Goal: Task Accomplishment & Management: Complete application form

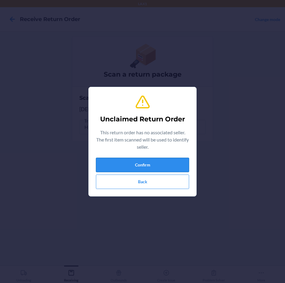
click at [167, 164] on button "Confirm" at bounding box center [142, 165] width 93 height 14
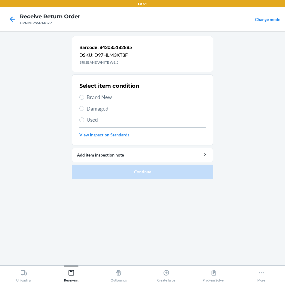
click at [89, 108] on span "Damaged" at bounding box center [145, 109] width 119 height 8
click at [84, 108] on input "Damaged" at bounding box center [81, 108] width 5 height 5
radio input "true"
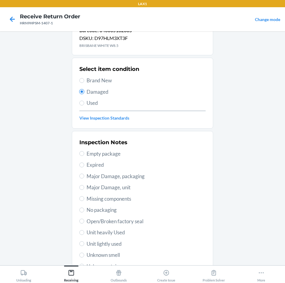
scroll to position [60, 0]
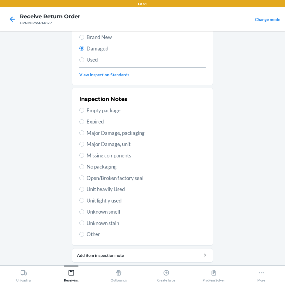
click at [101, 190] on span "Unit heavily Used" at bounding box center [145, 189] width 119 height 8
click at [84, 190] on input "Unit heavily Used" at bounding box center [81, 189] width 5 height 5
radio input "true"
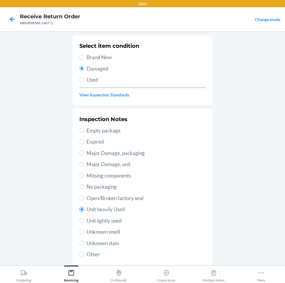
scroll to position [49, 0]
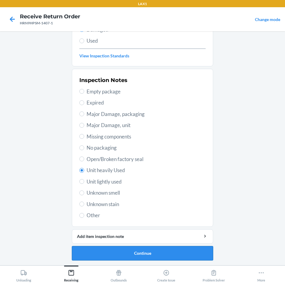
click at [177, 251] on button "Continue" at bounding box center [142, 253] width 141 height 14
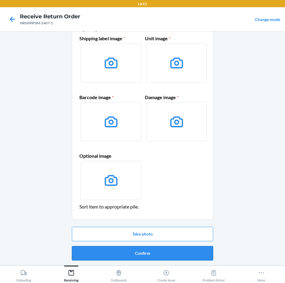
click at [177, 251] on button "Confirm" at bounding box center [142, 253] width 141 height 14
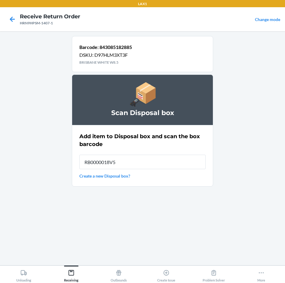
type input "RB0000018V5"
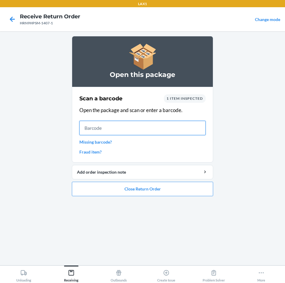
click at [158, 122] on input "text" at bounding box center [142, 128] width 126 height 14
click at [138, 192] on button "Close Return Order" at bounding box center [142, 189] width 141 height 14
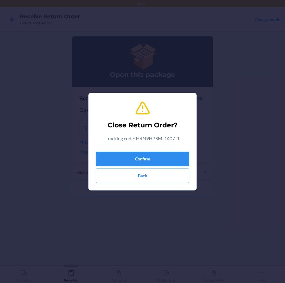
click at [155, 156] on button "Confirm" at bounding box center [142, 159] width 93 height 14
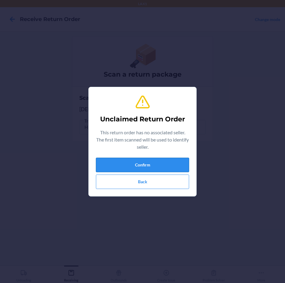
click at [158, 167] on button "Confirm" at bounding box center [142, 165] width 93 height 14
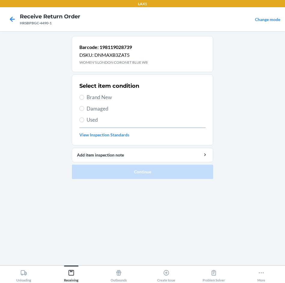
click at [102, 98] on span "Brand New" at bounding box center [145, 97] width 119 height 8
click at [84, 98] on input "Brand New" at bounding box center [81, 97] width 5 height 5
radio input "true"
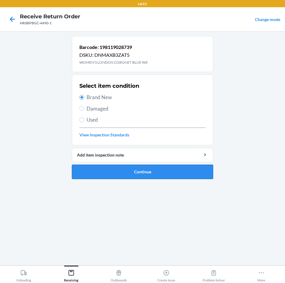
click at [147, 173] on button "Continue" at bounding box center [142, 171] width 141 height 14
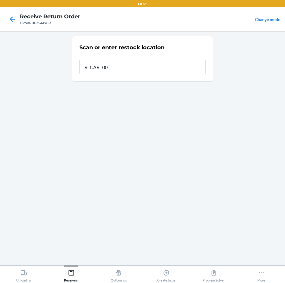
type input "RTCART005"
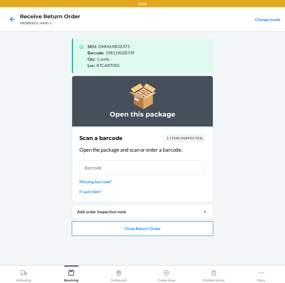
click at [152, 229] on button "Close Return Order" at bounding box center [142, 228] width 141 height 14
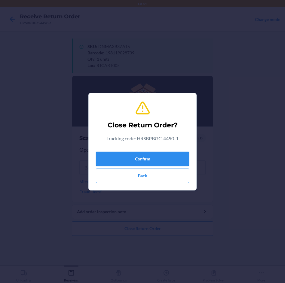
click at [173, 158] on button "Confirm" at bounding box center [142, 159] width 93 height 14
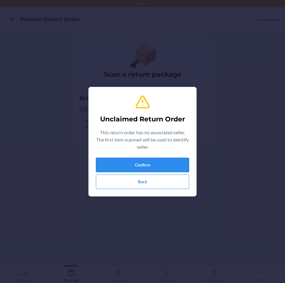
click at [161, 158] on button "Confirm" at bounding box center [142, 165] width 93 height 14
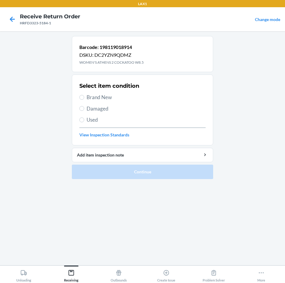
drag, startPoint x: 101, startPoint y: 93, endPoint x: 100, endPoint y: 99, distance: 6.1
click at [101, 95] on div "Select item condition Brand New Damaged Used View Inspection Standards" at bounding box center [142, 109] width 126 height 59
click at [100, 95] on span "Brand New" at bounding box center [145, 97] width 119 height 8
click at [84, 95] on input "Brand New" at bounding box center [81, 97] width 5 height 5
radio input "true"
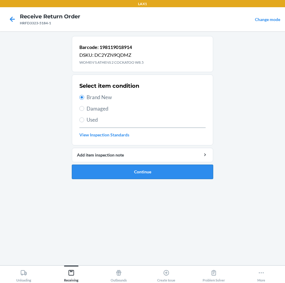
click at [188, 175] on button "Continue" at bounding box center [142, 171] width 141 height 14
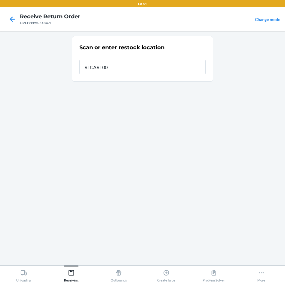
type input "RTCART005"
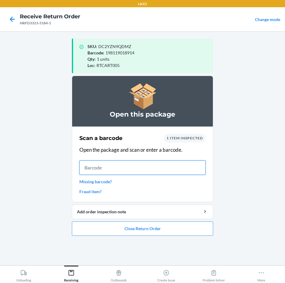
click at [154, 161] on input "text" at bounding box center [142, 167] width 126 height 14
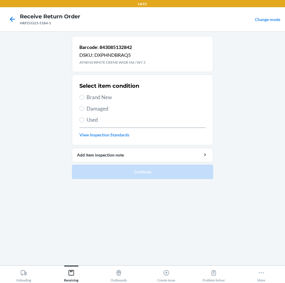
drag, startPoint x: 108, startPoint y: 98, endPoint x: 111, endPoint y: 125, distance: 26.9
click at [107, 100] on span "Brand New" at bounding box center [145, 97] width 119 height 8
click at [84, 100] on input "Brand New" at bounding box center [81, 97] width 5 height 5
radio input "true"
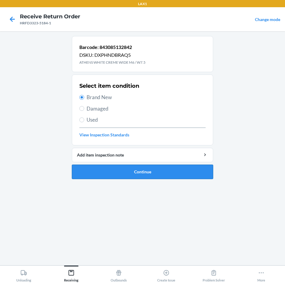
click at [150, 174] on button "Continue" at bounding box center [142, 171] width 141 height 14
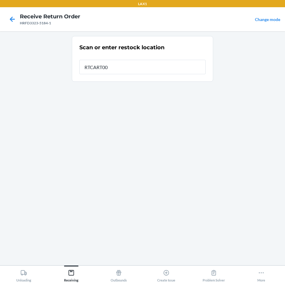
type input "RTCART005"
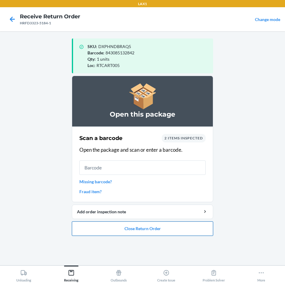
click at [163, 225] on button "Close Return Order" at bounding box center [142, 228] width 141 height 14
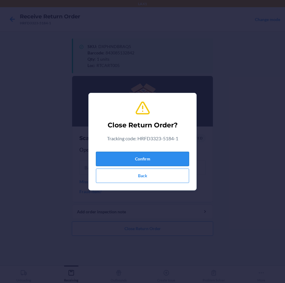
click at [163, 161] on button "Confirm" at bounding box center [142, 159] width 93 height 14
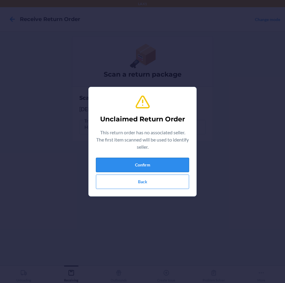
click at [163, 161] on button "Confirm" at bounding box center [142, 165] width 93 height 14
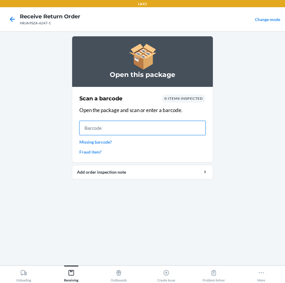
click at [101, 128] on input "text" at bounding box center [142, 128] width 126 height 14
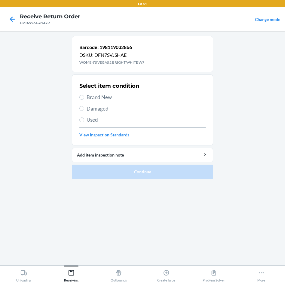
drag, startPoint x: 91, startPoint y: 97, endPoint x: 99, endPoint y: 123, distance: 27.0
click at [90, 97] on span "Brand New" at bounding box center [145, 97] width 119 height 8
click at [83, 96] on input "Brand New" at bounding box center [81, 97] width 5 height 5
radio input "true"
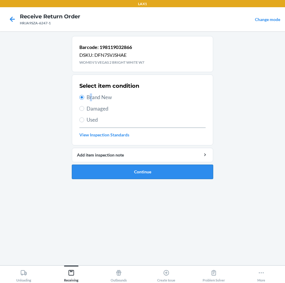
click at [140, 169] on button "Continue" at bounding box center [142, 171] width 141 height 14
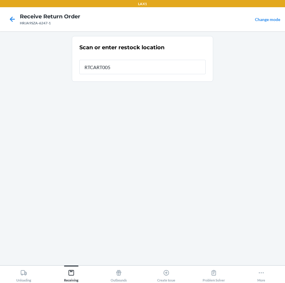
type input "RTCART005"
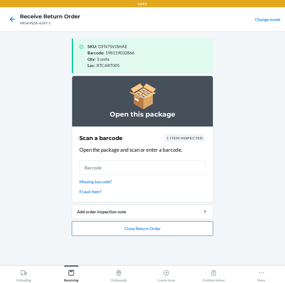
click at [127, 228] on button "Close Return Order" at bounding box center [142, 228] width 141 height 14
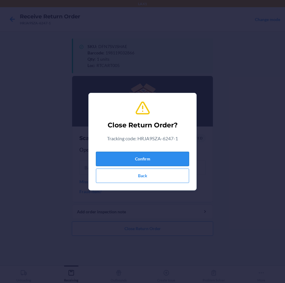
click at [133, 155] on button "Confirm" at bounding box center [142, 159] width 93 height 14
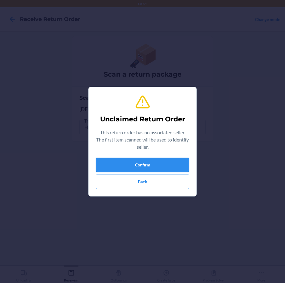
click at [138, 160] on button "Confirm" at bounding box center [142, 165] width 93 height 14
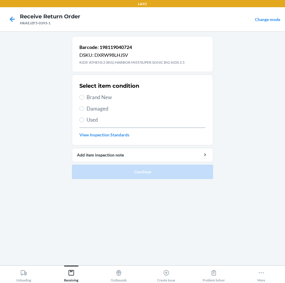
click at [107, 99] on span "Brand New" at bounding box center [145, 97] width 119 height 8
click at [84, 99] on input "Brand New" at bounding box center [81, 97] width 5 height 5
radio input "true"
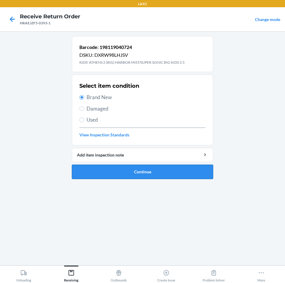
click at [206, 169] on button "Continue" at bounding box center [142, 171] width 141 height 14
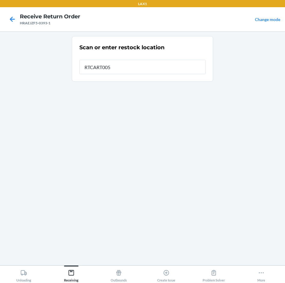
type input "RTCART005"
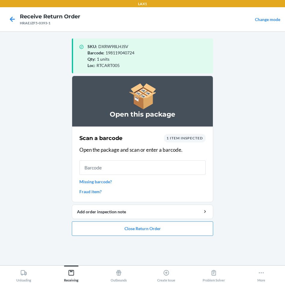
click at [200, 170] on input "text" at bounding box center [142, 167] width 126 height 14
click at [151, 228] on button "Close Return Order" at bounding box center [142, 228] width 141 height 14
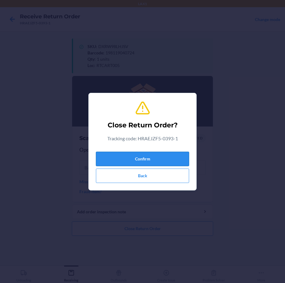
click at [181, 156] on button "Confirm" at bounding box center [142, 159] width 93 height 14
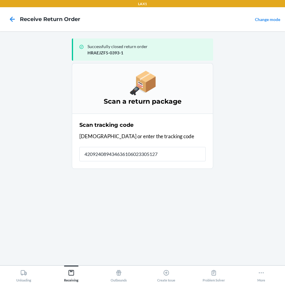
type input "4209240894346361060233051273"
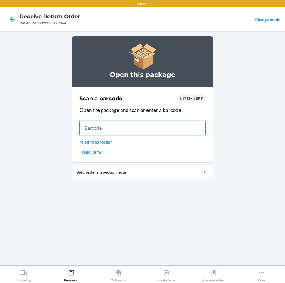
click at [137, 127] on input "text" at bounding box center [142, 128] width 126 height 14
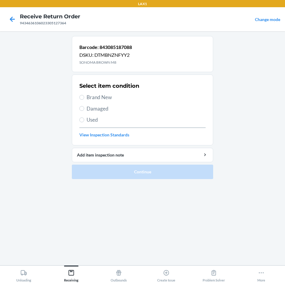
click at [86, 96] on label "Brand New" at bounding box center [142, 97] width 126 height 8
click at [84, 96] on input "Brand New" at bounding box center [81, 97] width 5 height 5
radio input "true"
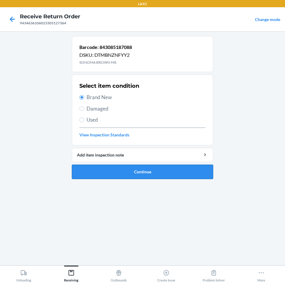
click at [154, 173] on button "Continue" at bounding box center [142, 171] width 141 height 14
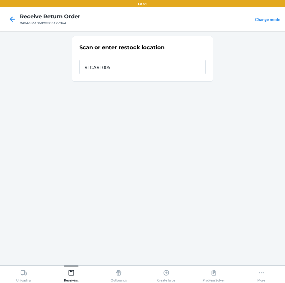
type input "RTCART005"
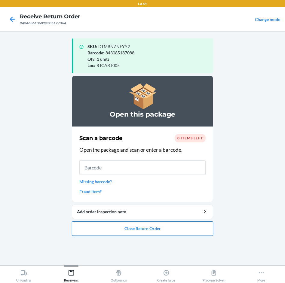
click at [146, 224] on button "Close Return Order" at bounding box center [142, 228] width 141 height 14
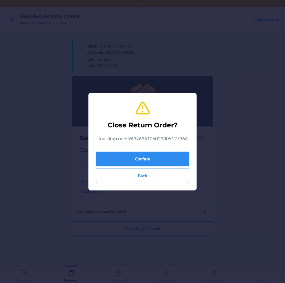
click at [154, 163] on button "Confirm" at bounding box center [142, 159] width 93 height 14
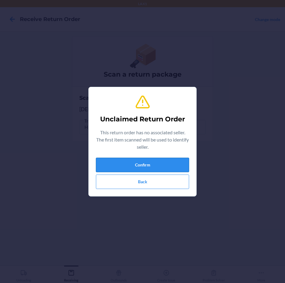
click at [152, 164] on button "Confirm" at bounding box center [142, 165] width 93 height 14
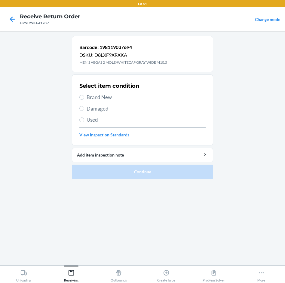
click at [108, 99] on span "Brand New" at bounding box center [145, 97] width 119 height 8
click at [84, 99] on input "Brand New" at bounding box center [81, 97] width 5 height 5
radio input "true"
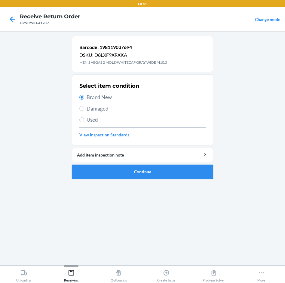
click at [128, 170] on button "Continue" at bounding box center [142, 171] width 141 height 14
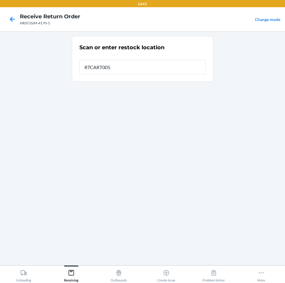
type input "RTCART005"
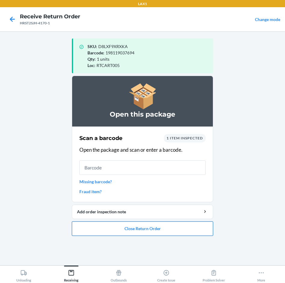
click at [146, 228] on button "Close Return Order" at bounding box center [142, 228] width 141 height 14
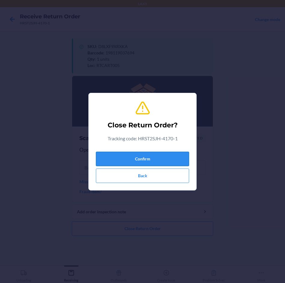
click at [159, 158] on button "Confirm" at bounding box center [142, 159] width 93 height 14
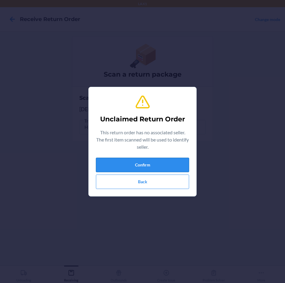
click at [159, 167] on button "Confirm" at bounding box center [142, 165] width 93 height 14
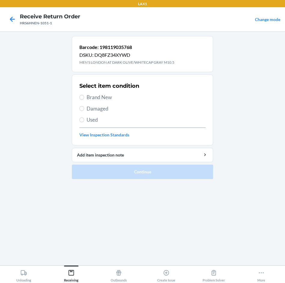
click at [88, 97] on span "Brand New" at bounding box center [145, 97] width 119 height 8
click at [84, 97] on input "Brand New" at bounding box center [81, 97] width 5 height 5
radio input "true"
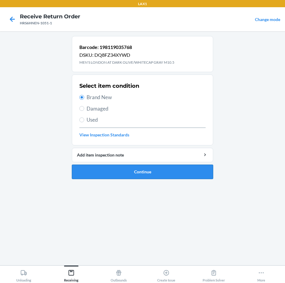
click at [155, 173] on button "Continue" at bounding box center [142, 171] width 141 height 14
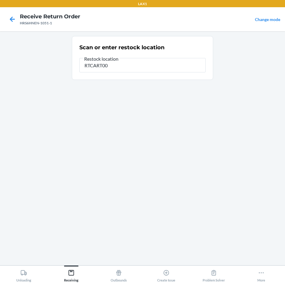
type input "RTCART005"
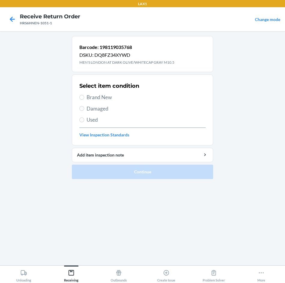
click at [108, 99] on span "Brand New" at bounding box center [145, 97] width 119 height 8
click at [84, 99] on input "Brand New" at bounding box center [81, 97] width 5 height 5
radio input "true"
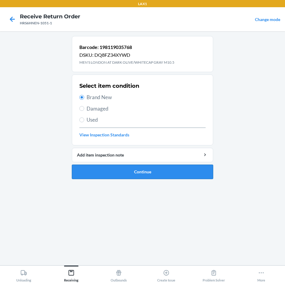
click at [179, 177] on button "Continue" at bounding box center [142, 171] width 141 height 14
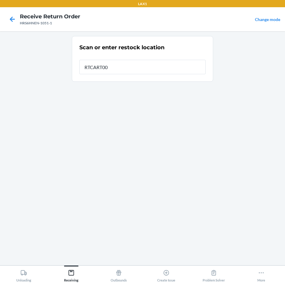
type input "RTCART005"
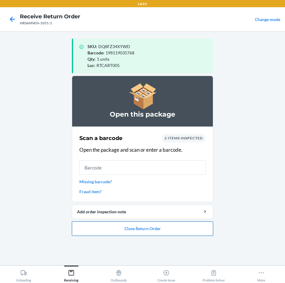
click at [180, 228] on button "Close Return Order" at bounding box center [142, 228] width 141 height 14
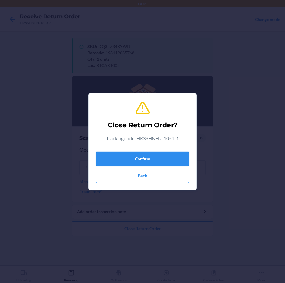
click at [178, 159] on button "Confirm" at bounding box center [142, 159] width 93 height 14
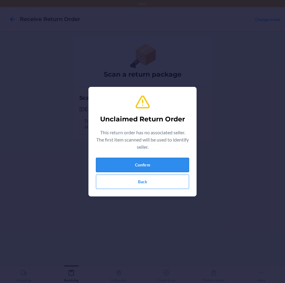
click at [180, 171] on button "Confirm" at bounding box center [142, 165] width 93 height 14
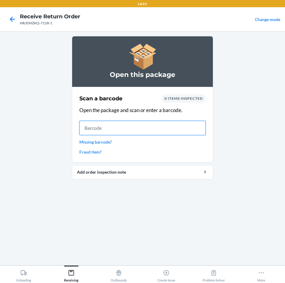
click at [202, 128] on input "text" at bounding box center [142, 128] width 126 height 14
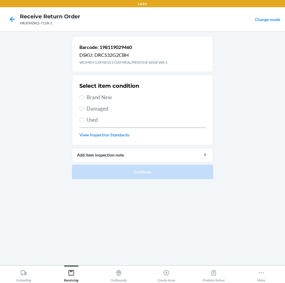
click at [92, 99] on span "Brand New" at bounding box center [145, 97] width 119 height 8
click at [84, 99] on input "Brand New" at bounding box center [81, 97] width 5 height 5
radio input "true"
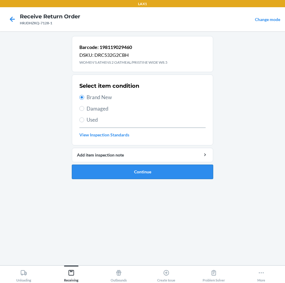
click at [179, 171] on button "Continue" at bounding box center [142, 171] width 141 height 14
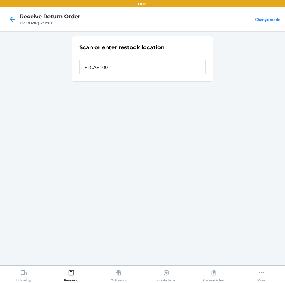
type input "RTCART005"
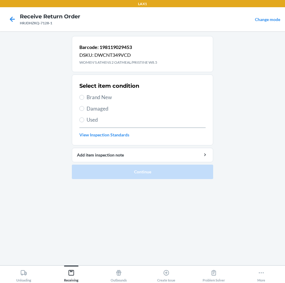
click at [102, 98] on span "Brand New" at bounding box center [145, 97] width 119 height 8
click at [84, 98] on input "Brand New" at bounding box center [81, 97] width 5 height 5
radio input "true"
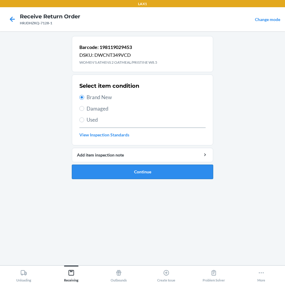
click at [178, 174] on button "Continue" at bounding box center [142, 171] width 141 height 14
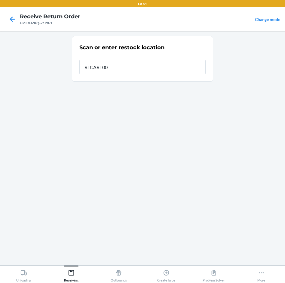
type input "RTCART005"
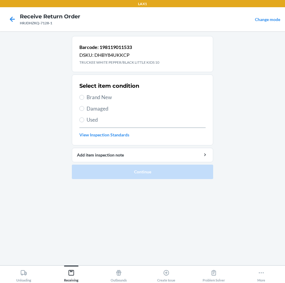
click at [100, 95] on span "Brand New" at bounding box center [145, 97] width 119 height 8
click at [84, 95] on input "Brand New" at bounding box center [81, 97] width 5 height 5
radio input "true"
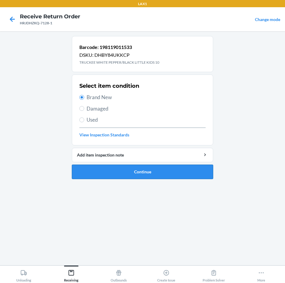
click at [150, 168] on button "Continue" at bounding box center [142, 171] width 141 height 14
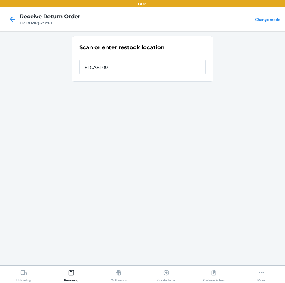
type input "RTCART005"
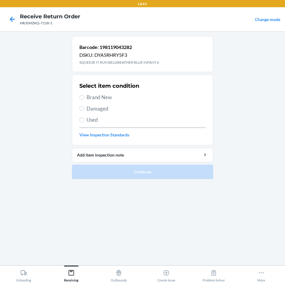
click at [103, 108] on span "Damaged" at bounding box center [145, 109] width 119 height 8
click at [84, 108] on input "Damaged" at bounding box center [81, 108] width 5 height 5
radio input "true"
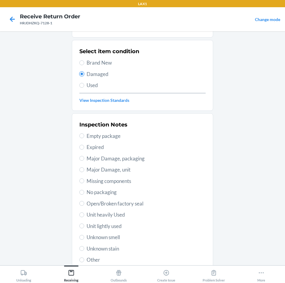
scroll to position [79, 0]
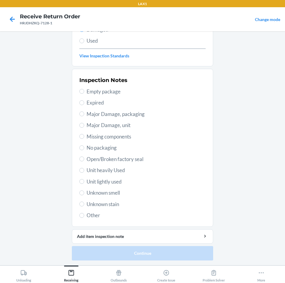
click at [118, 162] on span "Open/Broken factory seal" at bounding box center [145, 159] width 119 height 8
click at [84, 161] on input "Open/Broken factory seal" at bounding box center [81, 158] width 5 height 5
radio input "true"
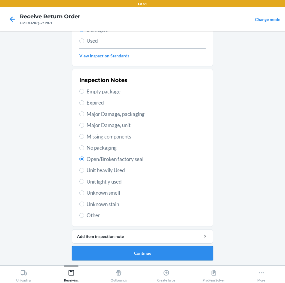
click at [179, 251] on button "Continue" at bounding box center [142, 253] width 141 height 14
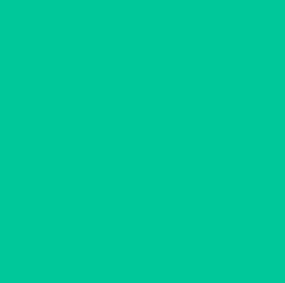
scroll to position [29, 0]
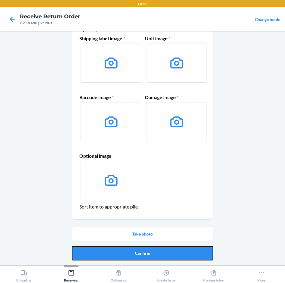
click at [179, 251] on button "Confirm" at bounding box center [142, 253] width 141 height 14
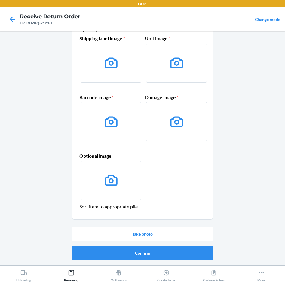
scroll to position [0, 0]
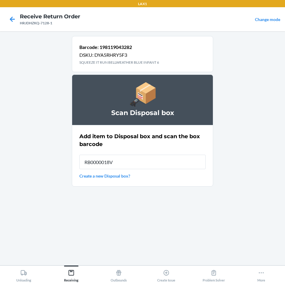
type input "RB0000018V5"
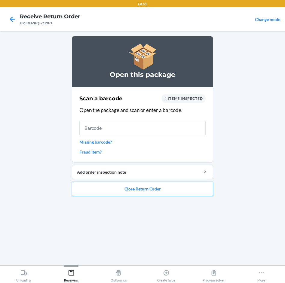
click at [147, 188] on button "Close Return Order" at bounding box center [142, 189] width 141 height 14
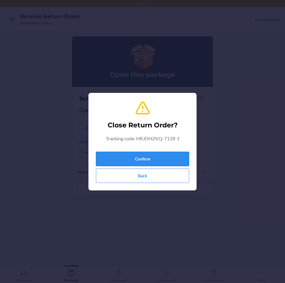
click at [148, 159] on button "Confirm" at bounding box center [142, 159] width 93 height 14
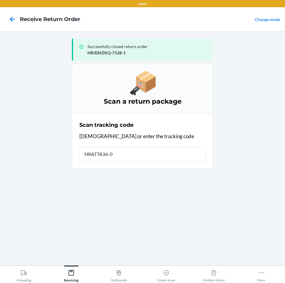
type input "HRATTA36-04"
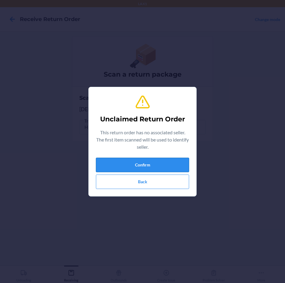
click at [143, 167] on button "Confirm" at bounding box center [142, 165] width 93 height 14
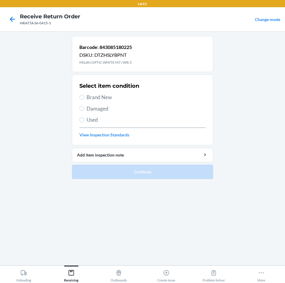
click at [81, 94] on label "Brand New" at bounding box center [142, 97] width 126 height 8
click at [81, 95] on input "Brand New" at bounding box center [81, 97] width 5 height 5
radio input "true"
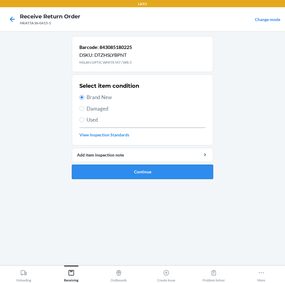
click at [165, 172] on button "Continue" at bounding box center [142, 171] width 141 height 14
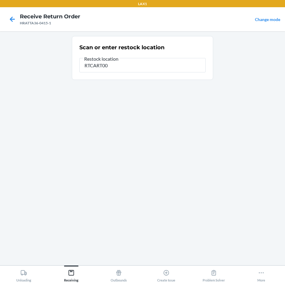
type input "RTCART005"
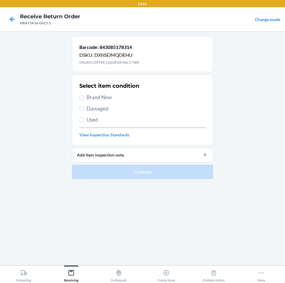
click at [93, 97] on span "Brand New" at bounding box center [145, 97] width 119 height 8
click at [84, 97] on input "Brand New" at bounding box center [81, 97] width 5 height 5
radio input "true"
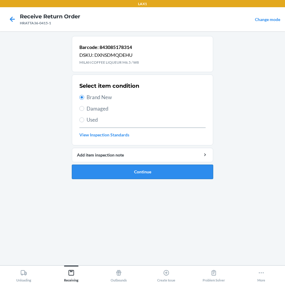
click at [170, 171] on button "Continue" at bounding box center [142, 171] width 141 height 14
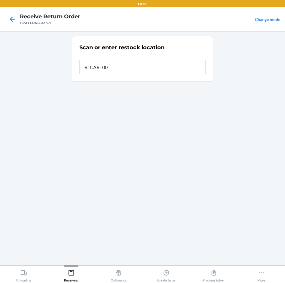
type input "RTCART005"
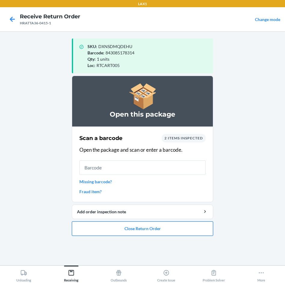
click at [167, 227] on button "Close Return Order" at bounding box center [142, 228] width 141 height 14
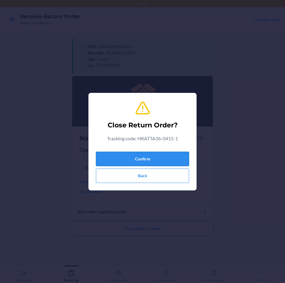
click at [169, 155] on button "Confirm" at bounding box center [142, 159] width 93 height 14
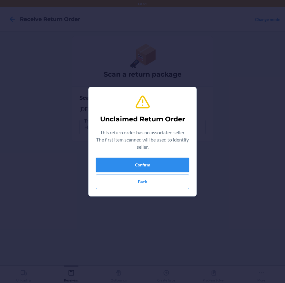
click at [175, 168] on button "Confirm" at bounding box center [142, 165] width 93 height 14
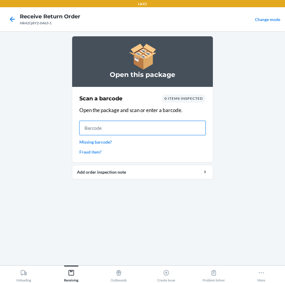
click at [130, 130] on input "text" at bounding box center [142, 128] width 126 height 14
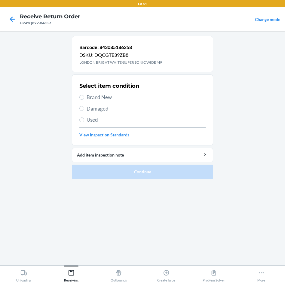
click at [107, 95] on span "Brand New" at bounding box center [145, 97] width 119 height 8
click at [84, 95] on input "Brand New" at bounding box center [81, 97] width 5 height 5
radio input "true"
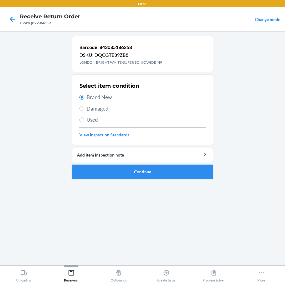
click at [137, 174] on button "Continue" at bounding box center [142, 171] width 141 height 14
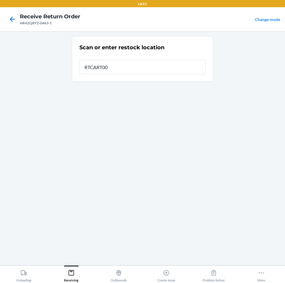
type input "RTCART005"
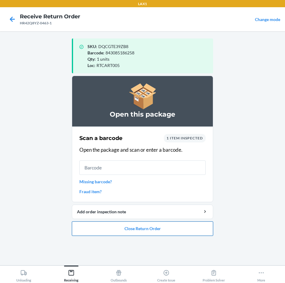
click at [158, 229] on button "Close Return Order" at bounding box center [142, 228] width 141 height 14
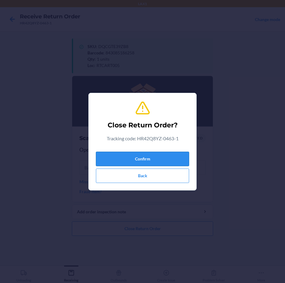
click at [149, 161] on button "Confirm" at bounding box center [142, 159] width 93 height 14
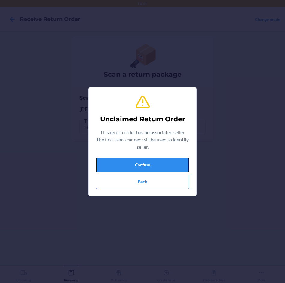
click at [149, 161] on button "Confirm" at bounding box center [142, 165] width 93 height 14
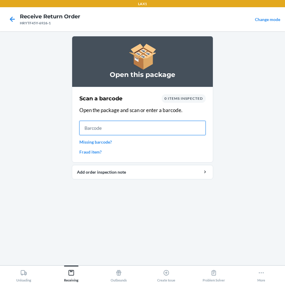
click at [156, 126] on input "text" at bounding box center [142, 128] width 126 height 14
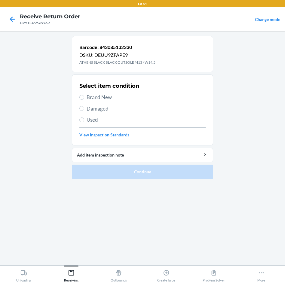
click at [109, 97] on span "Brand New" at bounding box center [145, 97] width 119 height 8
click at [84, 97] on input "Brand New" at bounding box center [81, 97] width 5 height 5
radio input "true"
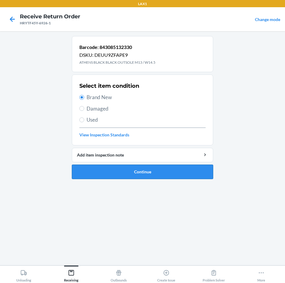
click at [171, 167] on button "Continue" at bounding box center [142, 171] width 141 height 14
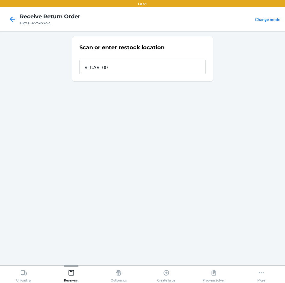
type input "RTCART005"
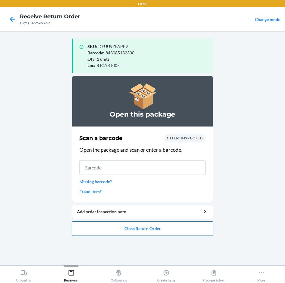
click at [171, 227] on button "Close Return Order" at bounding box center [142, 228] width 141 height 14
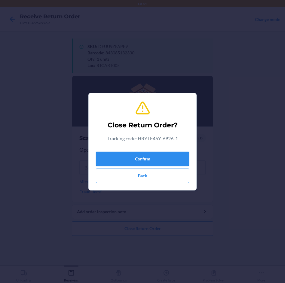
click at [170, 156] on button "Confirm" at bounding box center [142, 159] width 93 height 14
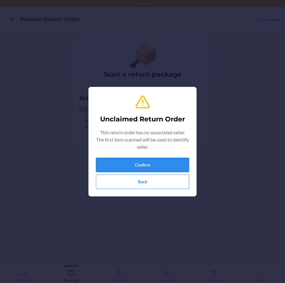
click at [176, 161] on button "Confirm" at bounding box center [142, 165] width 93 height 14
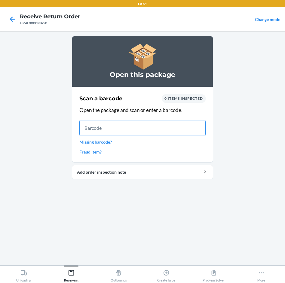
click at [122, 126] on input "text" at bounding box center [142, 128] width 126 height 14
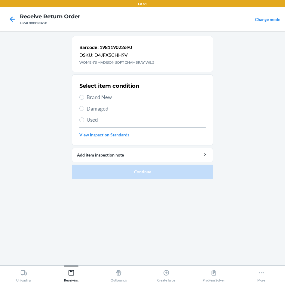
click at [107, 97] on span "Brand New" at bounding box center [145, 97] width 119 height 8
click at [84, 97] on input "Brand New" at bounding box center [81, 97] width 5 height 5
radio input "true"
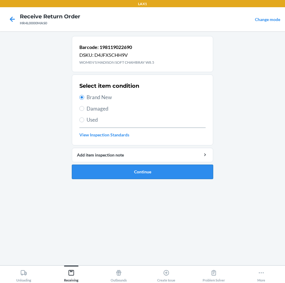
click at [168, 171] on button "Continue" at bounding box center [142, 171] width 141 height 14
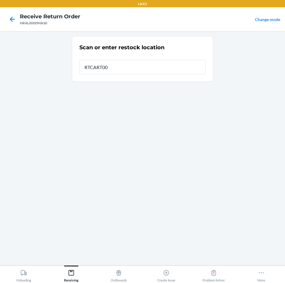
type input "RTCART005"
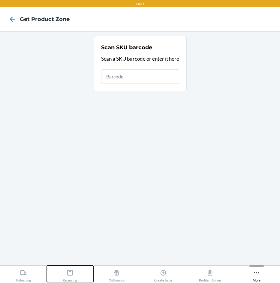
click at [70, 272] on icon at bounding box center [70, 272] width 7 height 7
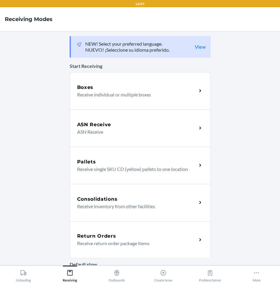
click at [95, 243] on p "Receive return order package items" at bounding box center [134, 243] width 115 height 7
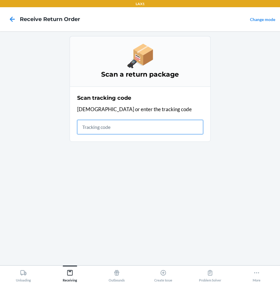
click at [109, 130] on input "text" at bounding box center [140, 127] width 126 height 14
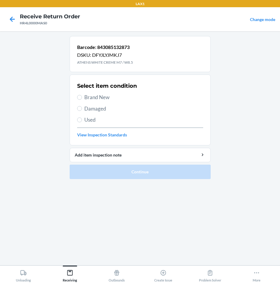
click at [105, 98] on span "Brand New" at bounding box center [143, 97] width 119 height 8
click at [82, 98] on input "Brand New" at bounding box center [79, 97] width 5 height 5
radio input "true"
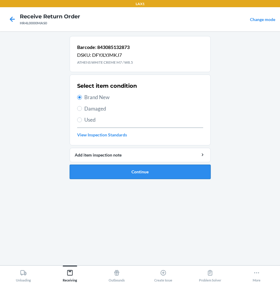
click at [142, 173] on button "Continue" at bounding box center [140, 171] width 141 height 14
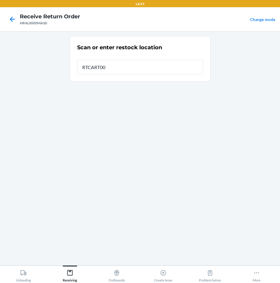
type input "RTCART005"
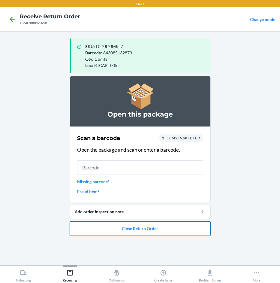
click at [146, 231] on button "Close Return Order" at bounding box center [140, 228] width 141 height 14
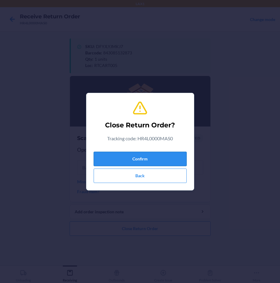
click at [148, 161] on button "Confirm" at bounding box center [140, 159] width 93 height 14
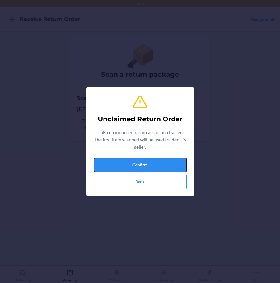
click at [148, 161] on button "Confirm" at bounding box center [140, 165] width 93 height 14
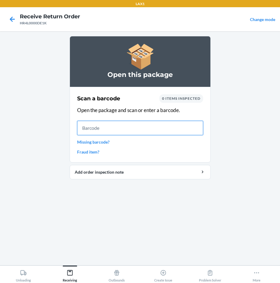
click at [147, 121] on input "text" at bounding box center [140, 128] width 126 height 14
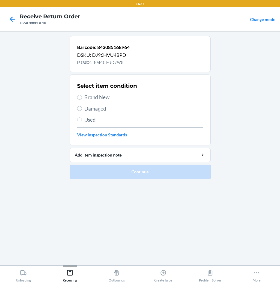
click at [89, 96] on span "Brand New" at bounding box center [143, 97] width 119 height 8
click at [82, 96] on input "Brand New" at bounding box center [79, 97] width 5 height 5
radio input "true"
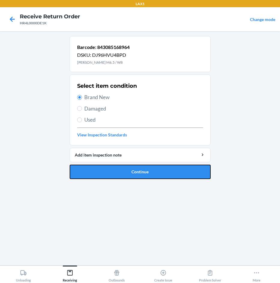
click at [161, 169] on button "Continue" at bounding box center [140, 171] width 141 height 14
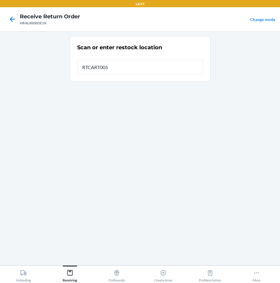
type input "RTCART005"
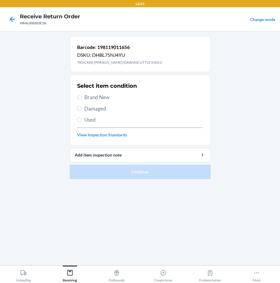
click at [98, 94] on span "Brand New" at bounding box center [143, 97] width 119 height 8
click at [82, 95] on input "Brand New" at bounding box center [79, 97] width 5 height 5
radio input "true"
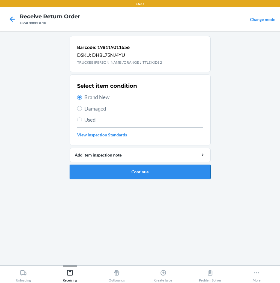
click at [164, 169] on button "Continue" at bounding box center [140, 171] width 141 height 14
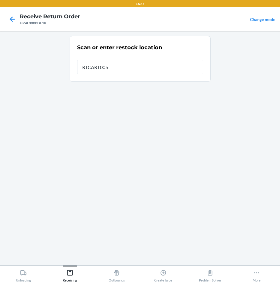
type input "RTCART005"
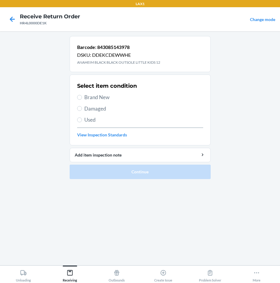
click at [101, 96] on span "Brand New" at bounding box center [143, 97] width 119 height 8
click at [82, 96] on input "Brand New" at bounding box center [79, 97] width 5 height 5
radio input "true"
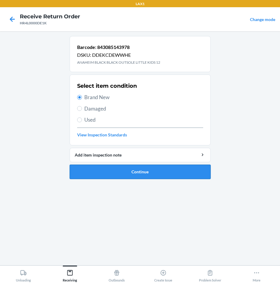
click at [176, 171] on button "Continue" at bounding box center [140, 171] width 141 height 14
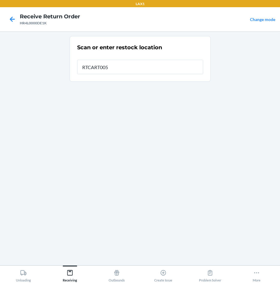
type input "RTCART005"
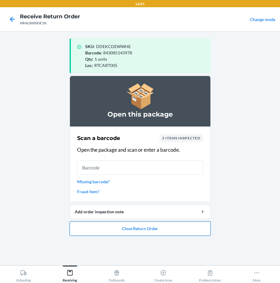
click at [166, 226] on button "Close Return Order" at bounding box center [140, 228] width 141 height 14
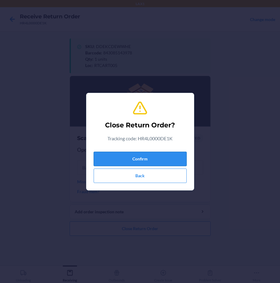
click at [158, 159] on button "Confirm" at bounding box center [140, 159] width 93 height 14
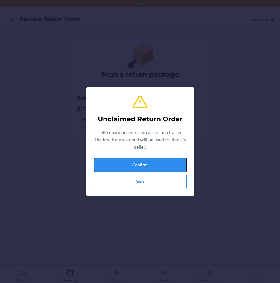
click at [158, 159] on button "Confirm" at bounding box center [140, 165] width 93 height 14
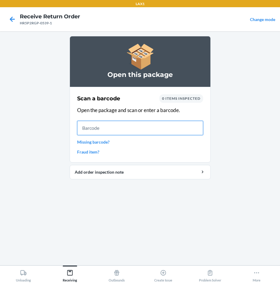
click at [177, 123] on input "text" at bounding box center [140, 128] width 126 height 14
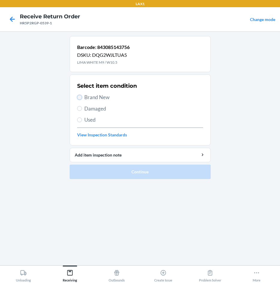
click at [80, 98] on input "Brand New" at bounding box center [79, 97] width 5 height 5
radio input "true"
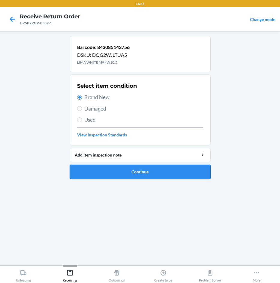
click at [148, 174] on button "Continue" at bounding box center [140, 171] width 141 height 14
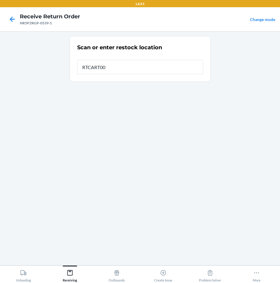
type input "RTCART005"
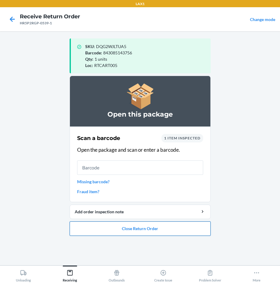
click at [174, 232] on button "Close Return Order" at bounding box center [140, 228] width 141 height 14
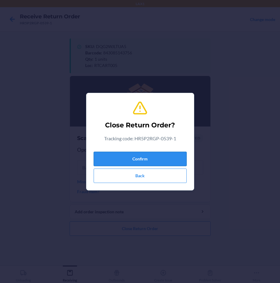
click at [170, 158] on button "Confirm" at bounding box center [140, 159] width 93 height 14
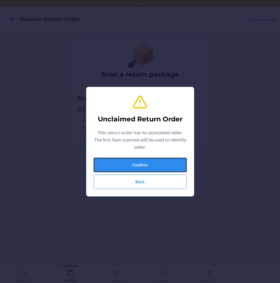
click at [170, 158] on button "Confirm" at bounding box center [140, 165] width 93 height 14
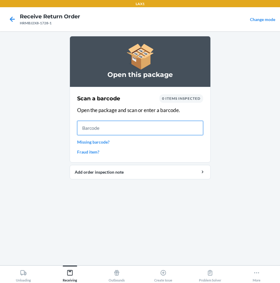
click at [174, 131] on input "text" at bounding box center [140, 128] width 126 height 14
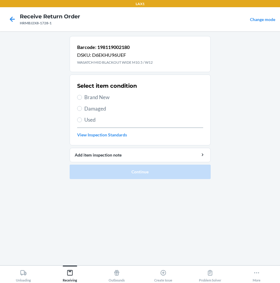
click at [96, 97] on span "Brand New" at bounding box center [143, 97] width 119 height 8
click at [82, 97] on input "Brand New" at bounding box center [79, 97] width 5 height 5
radio input "true"
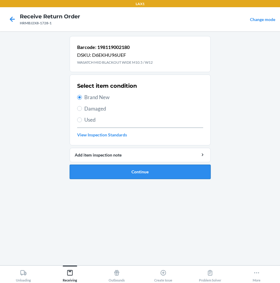
click at [152, 171] on button "Continue" at bounding box center [140, 171] width 141 height 14
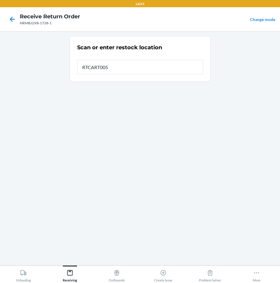
type input "RTCART005"
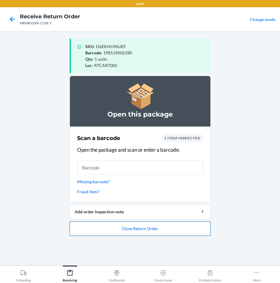
click at [153, 233] on button "Close Return Order" at bounding box center [140, 228] width 141 height 14
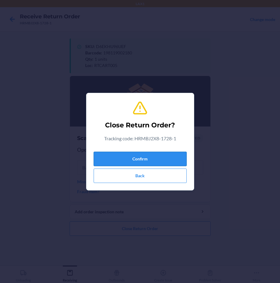
click at [164, 158] on button "Confirm" at bounding box center [140, 159] width 93 height 14
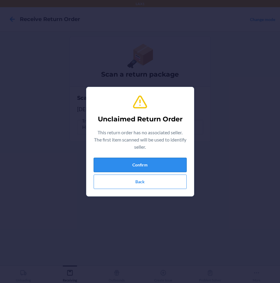
click at [163, 160] on button "Confirm" at bounding box center [140, 165] width 93 height 14
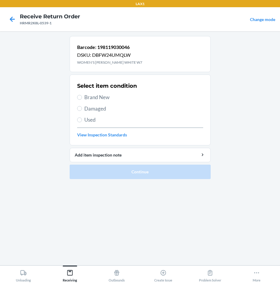
click at [96, 98] on span "Brand New" at bounding box center [143, 97] width 119 height 8
click at [82, 98] on input "Brand New" at bounding box center [79, 97] width 5 height 5
radio input "true"
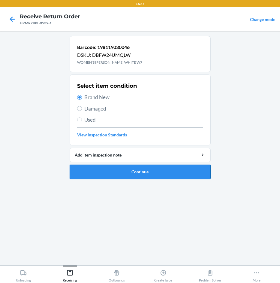
click at [158, 166] on button "Continue" at bounding box center [140, 171] width 141 height 14
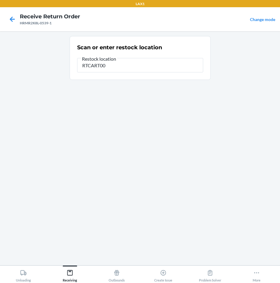
type input "RTCART005"
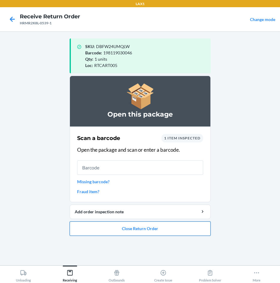
click at [180, 230] on button "Close Return Order" at bounding box center [140, 228] width 141 height 14
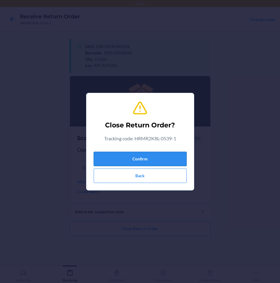
click at [180, 164] on button "Confirm" at bounding box center [140, 159] width 93 height 14
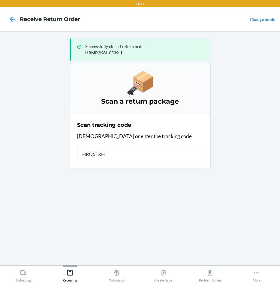
type input "HRQ5TXHU"
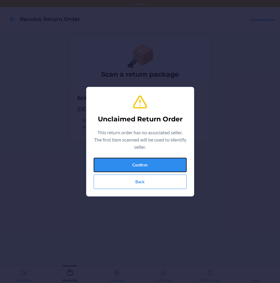
click at [180, 164] on button "Confirm" at bounding box center [140, 165] width 93 height 14
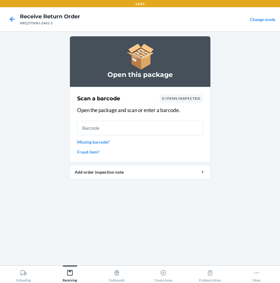
click at [150, 128] on input "text" at bounding box center [140, 128] width 126 height 14
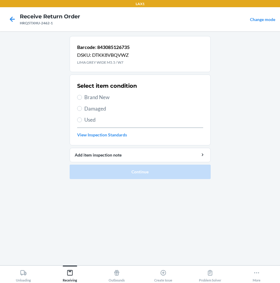
click at [92, 96] on span "Brand New" at bounding box center [143, 97] width 119 height 8
click at [82, 96] on input "Brand New" at bounding box center [79, 97] width 5 height 5
radio input "true"
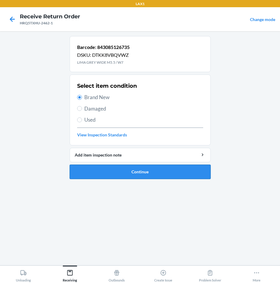
click at [135, 170] on button "Continue" at bounding box center [140, 171] width 141 height 14
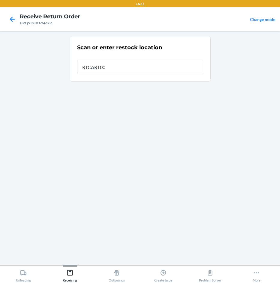
type input "RTCART005"
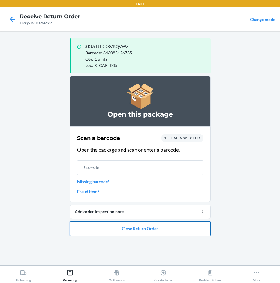
click at [185, 228] on button "Close Return Order" at bounding box center [140, 228] width 141 height 14
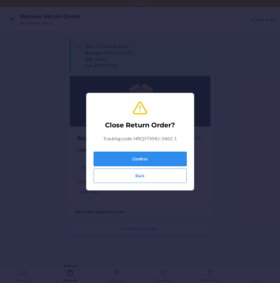
click at [173, 154] on button "Confirm" at bounding box center [140, 159] width 93 height 14
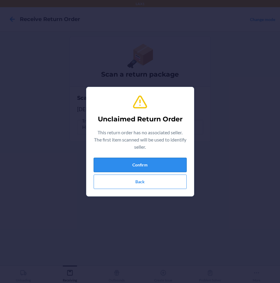
click at [158, 161] on button "Confirm" at bounding box center [140, 165] width 93 height 14
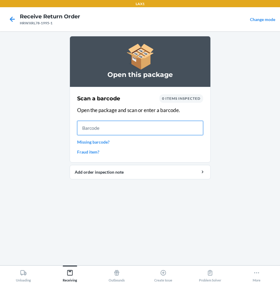
click at [191, 128] on input "text" at bounding box center [140, 128] width 126 height 14
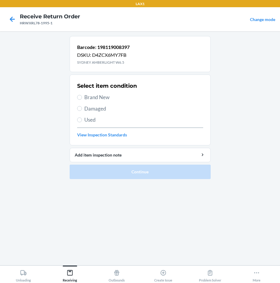
click at [90, 94] on span "Brand New" at bounding box center [143, 97] width 119 height 8
click at [82, 95] on input "Brand New" at bounding box center [79, 97] width 5 height 5
radio input "true"
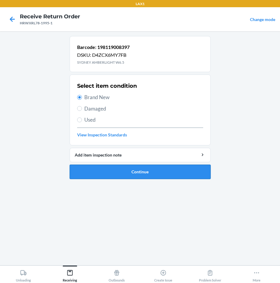
click at [179, 169] on button "Continue" at bounding box center [140, 171] width 141 height 14
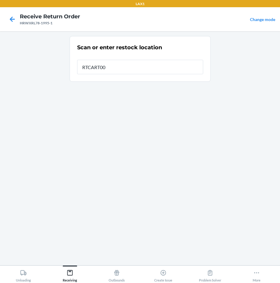
type input "RTCART005"
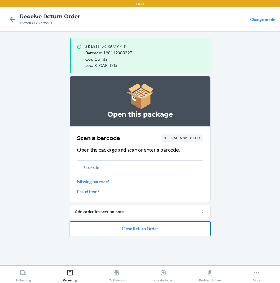
click at [139, 229] on button "Close Return Order" at bounding box center [140, 228] width 141 height 14
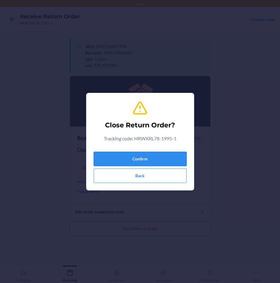
click at [152, 154] on button "Confirm" at bounding box center [140, 159] width 93 height 14
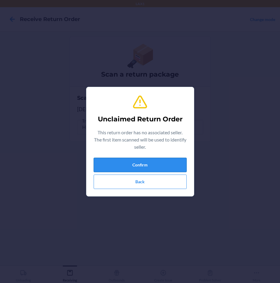
click at [154, 168] on button "Confirm" at bounding box center [140, 165] width 93 height 14
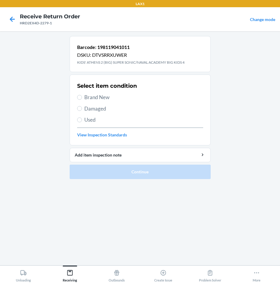
click at [89, 98] on span "Brand New" at bounding box center [143, 97] width 119 height 8
click at [82, 98] on input "Brand New" at bounding box center [79, 97] width 5 height 5
radio input "true"
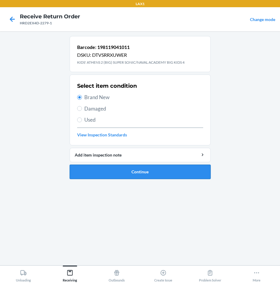
click at [122, 171] on button "Continue" at bounding box center [140, 171] width 141 height 14
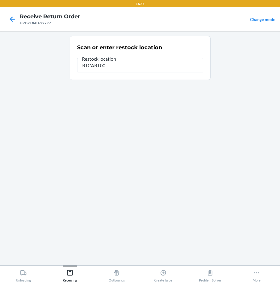
type input "RTCART005"
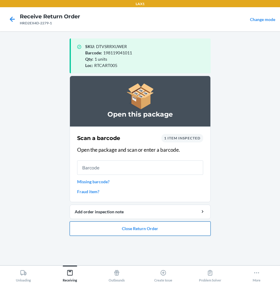
click at [150, 232] on button "Close Return Order" at bounding box center [140, 228] width 141 height 14
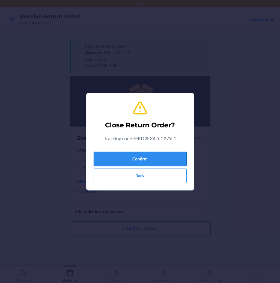
click at [169, 159] on button "Confirm" at bounding box center [140, 159] width 93 height 14
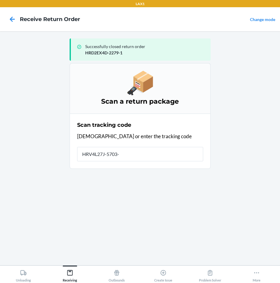
type input "HRV4L27J-5703-1"
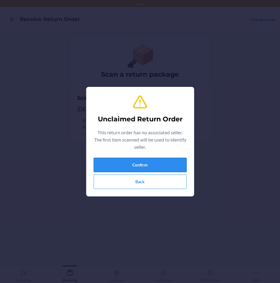
click at [168, 159] on button "Confirm" at bounding box center [140, 165] width 93 height 14
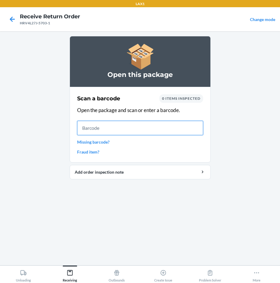
click at [174, 122] on input "text" at bounding box center [140, 128] width 126 height 14
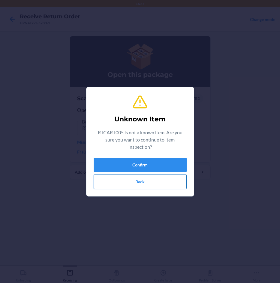
click at [163, 181] on button "Back" at bounding box center [140, 181] width 93 height 14
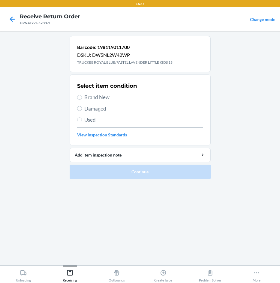
click at [107, 95] on span "Brand New" at bounding box center [143, 97] width 119 height 8
click at [82, 95] on input "Brand New" at bounding box center [79, 97] width 5 height 5
radio input "true"
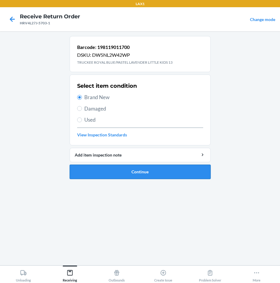
click at [152, 177] on button "Continue" at bounding box center [140, 171] width 141 height 14
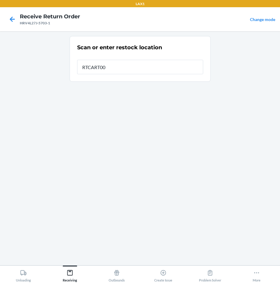
type input "RTCART005"
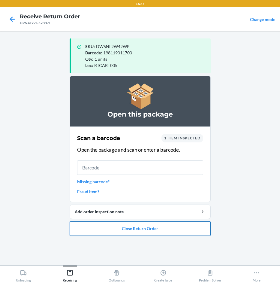
click at [162, 226] on button "Close Return Order" at bounding box center [140, 228] width 141 height 14
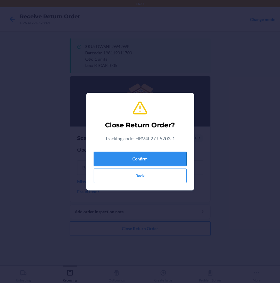
click at [155, 153] on button "Confirm" at bounding box center [140, 159] width 93 height 14
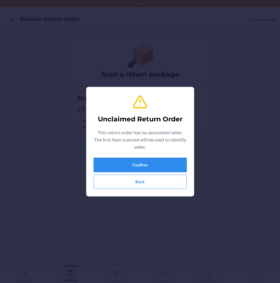
click at [162, 168] on button "Confirm" at bounding box center [140, 165] width 93 height 14
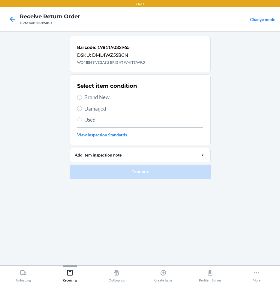
click at [85, 99] on span "Brand New" at bounding box center [143, 97] width 119 height 8
click at [82, 99] on input "Brand New" at bounding box center [79, 97] width 5 height 5
radio input "true"
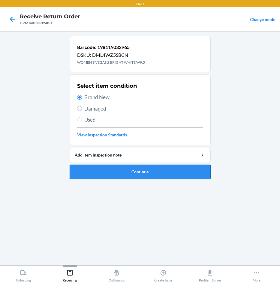
click at [177, 173] on button "Continue" at bounding box center [140, 171] width 141 height 14
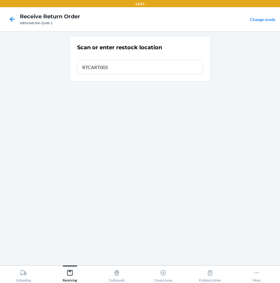
type input "RTCART005"
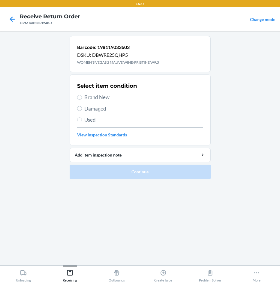
click at [95, 97] on span "Brand New" at bounding box center [143, 97] width 119 height 8
click at [82, 97] on input "Brand New" at bounding box center [79, 97] width 5 height 5
radio input "true"
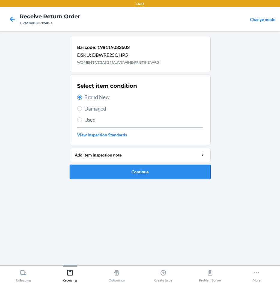
click at [166, 173] on button "Continue" at bounding box center [140, 171] width 141 height 14
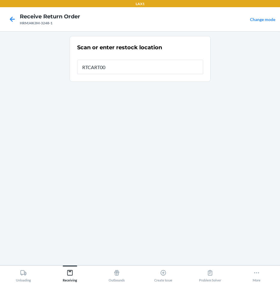
type input "RTCART005"
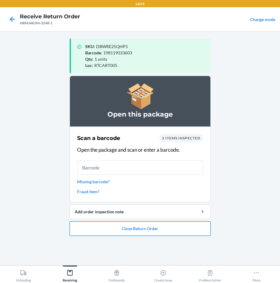
click at [154, 228] on button "Close Return Order" at bounding box center [140, 228] width 141 height 14
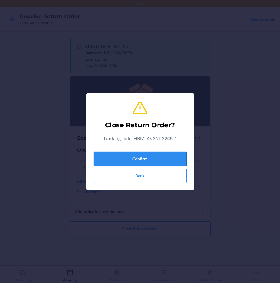
click at [180, 159] on button "Confirm" at bounding box center [140, 159] width 93 height 14
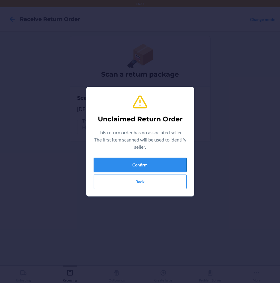
click at [178, 161] on button "Confirm" at bounding box center [140, 165] width 93 height 14
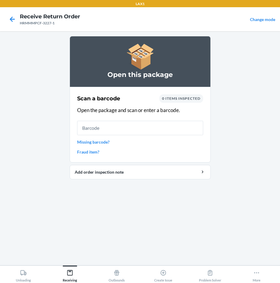
click at [170, 131] on input "text" at bounding box center [140, 128] width 126 height 14
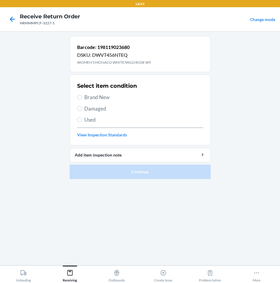
drag, startPoint x: 89, startPoint y: 96, endPoint x: 113, endPoint y: 92, distance: 24.3
click at [91, 95] on span "Brand New" at bounding box center [143, 97] width 119 height 8
click at [82, 95] on input "Brand New" at bounding box center [79, 97] width 5 height 5
radio input "true"
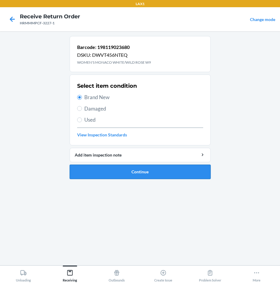
click at [177, 167] on button "Continue" at bounding box center [140, 171] width 141 height 14
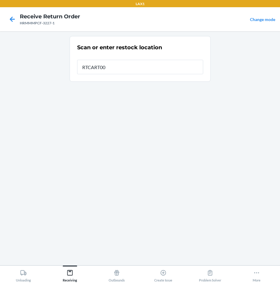
type input "RTCART005"
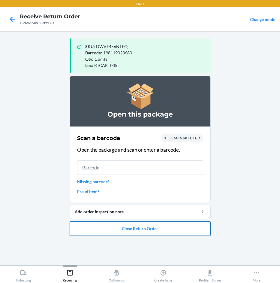
click at [135, 225] on button "Close Return Order" at bounding box center [140, 228] width 141 height 14
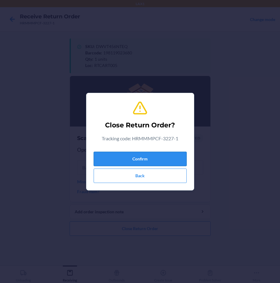
click at [155, 156] on button "Confirm" at bounding box center [140, 159] width 93 height 14
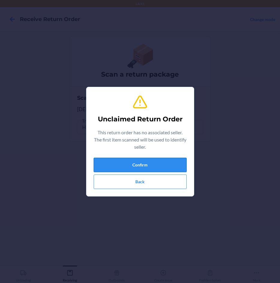
click at [164, 166] on button "Confirm" at bounding box center [140, 165] width 93 height 14
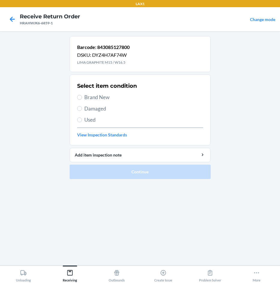
click at [95, 94] on span "Brand New" at bounding box center [143, 97] width 119 height 8
click at [82, 95] on input "Brand New" at bounding box center [79, 97] width 5 height 5
radio input "true"
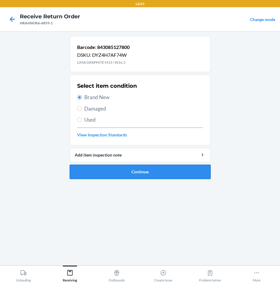
click at [147, 170] on button "Continue" at bounding box center [140, 171] width 141 height 14
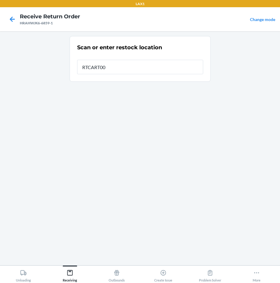
type input "RTCART005"
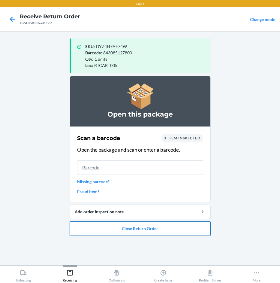
click at [110, 224] on button "Close Return Order" at bounding box center [140, 228] width 141 height 14
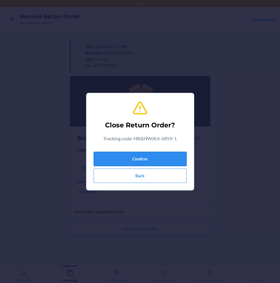
click at [132, 164] on button "Confirm" at bounding box center [140, 159] width 93 height 14
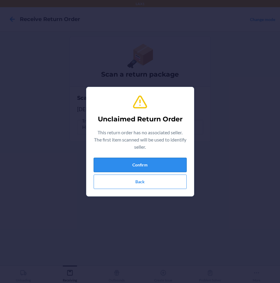
click at [134, 167] on button "Confirm" at bounding box center [140, 165] width 93 height 14
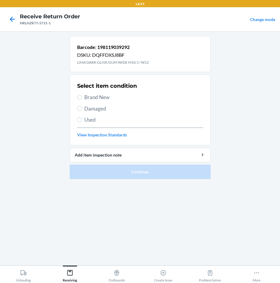
click at [102, 110] on span "Damaged" at bounding box center [143, 109] width 119 height 8
click at [82, 110] on input "Damaged" at bounding box center [79, 108] width 5 height 5
radio input "true"
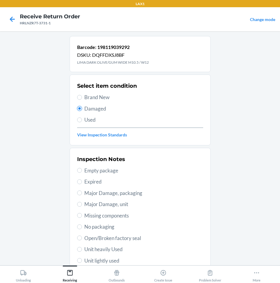
scroll to position [30, 0]
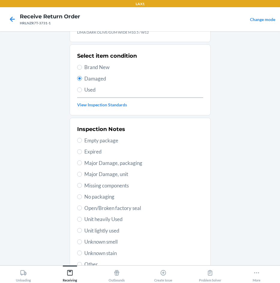
click at [111, 219] on span "Unit heavily Used" at bounding box center [143, 219] width 119 height 8
click at [82, 219] on input "Unit heavily Used" at bounding box center [79, 219] width 5 height 5
radio input "true"
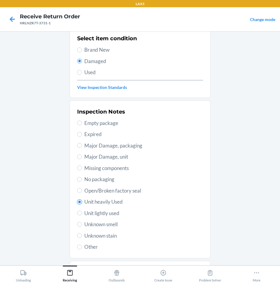
scroll to position [79, 0]
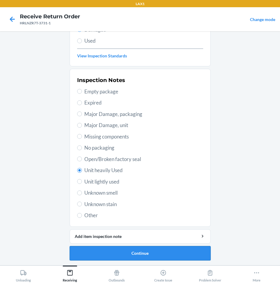
click at [158, 254] on button "Continue" at bounding box center [140, 253] width 141 height 14
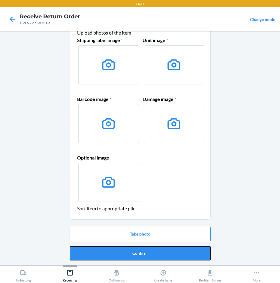
click at [158, 254] on button "Confirm" at bounding box center [140, 253] width 141 height 14
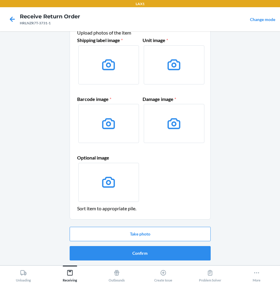
scroll to position [0, 0]
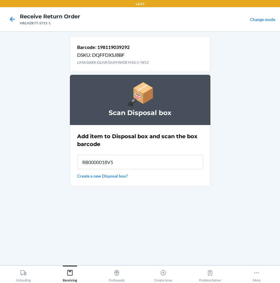
type input "RB0000018V5"
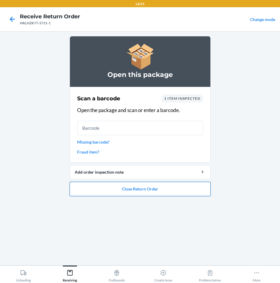
click at [144, 191] on button "Close Return Order" at bounding box center [140, 189] width 141 height 14
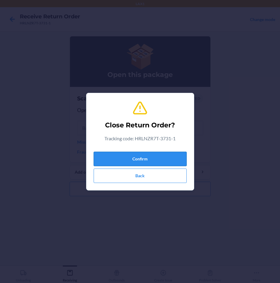
click at [146, 156] on button "Confirm" at bounding box center [140, 159] width 93 height 14
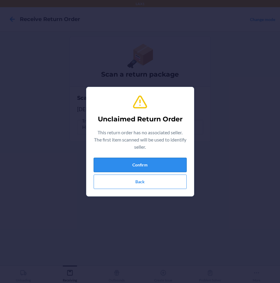
click at [143, 159] on button "Confirm" at bounding box center [140, 165] width 93 height 14
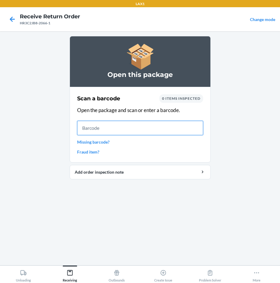
click at [103, 127] on input "text" at bounding box center [140, 128] width 126 height 14
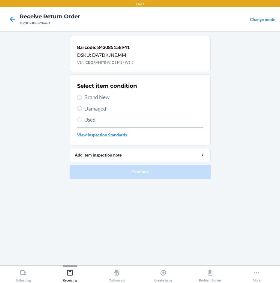
click at [103, 98] on span "Brand New" at bounding box center [143, 97] width 119 height 8
click at [82, 98] on input "Brand New" at bounding box center [79, 97] width 5 height 5
radio input "true"
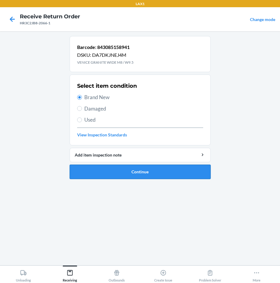
click at [157, 173] on button "Continue" at bounding box center [140, 171] width 141 height 14
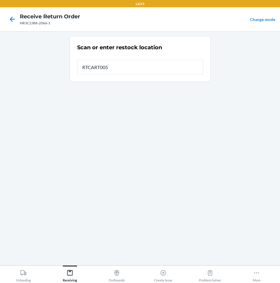
type input "RTCART005"
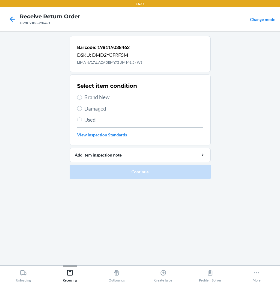
click at [99, 98] on span "Brand New" at bounding box center [143, 97] width 119 height 8
click at [82, 98] on input "Brand New" at bounding box center [79, 97] width 5 height 5
radio input "true"
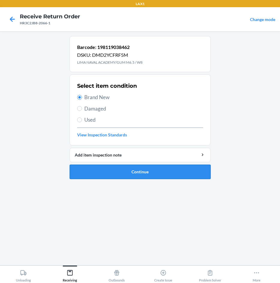
click at [182, 168] on button "Continue" at bounding box center [140, 171] width 141 height 14
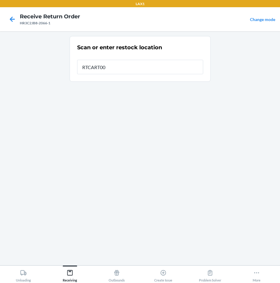
type input "RTCART005"
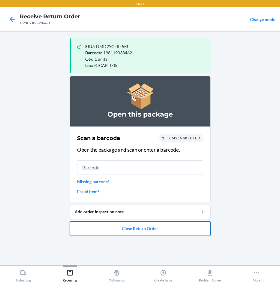
click at [170, 233] on button "Close Return Order" at bounding box center [140, 228] width 141 height 14
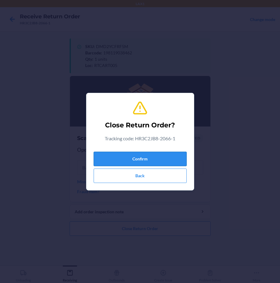
click at [166, 158] on button "Confirm" at bounding box center [140, 159] width 93 height 14
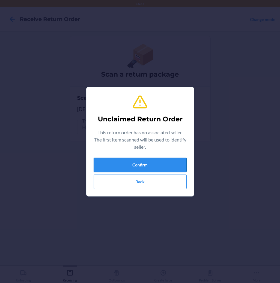
click at [150, 167] on button "Confirm" at bounding box center [140, 165] width 93 height 14
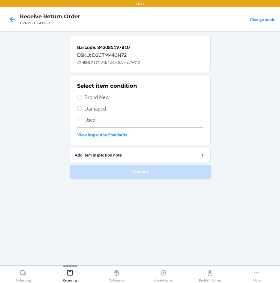
click at [90, 109] on span "Damaged" at bounding box center [143, 109] width 119 height 8
click at [82, 109] on input "Damaged" at bounding box center [79, 108] width 5 height 5
radio input "true"
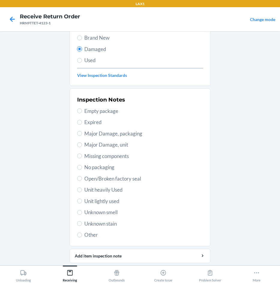
scroll to position [60, 0]
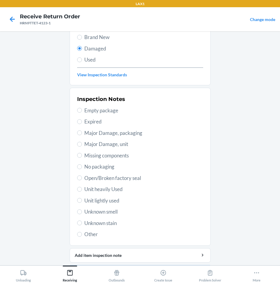
click at [97, 192] on span "Unit heavily Used" at bounding box center [143, 189] width 119 height 8
click at [82, 191] on input "Unit heavily Used" at bounding box center [79, 189] width 5 height 5
radio input "true"
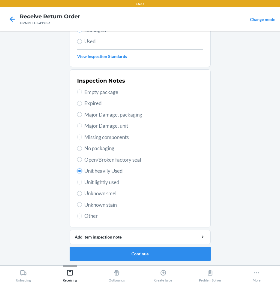
scroll to position [79, 0]
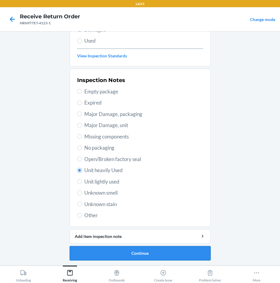
click at [153, 256] on button "Continue" at bounding box center [140, 253] width 141 height 14
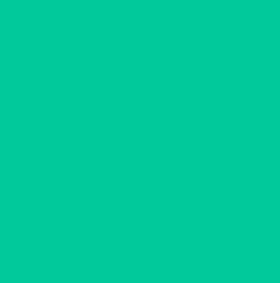
scroll to position [26, 0]
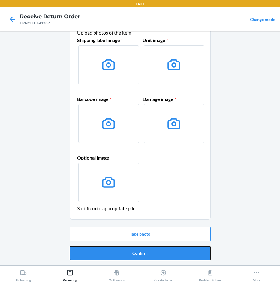
click at [153, 256] on button "Confirm" at bounding box center [140, 253] width 141 height 14
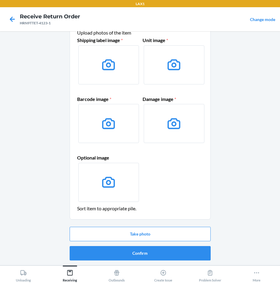
scroll to position [0, 0]
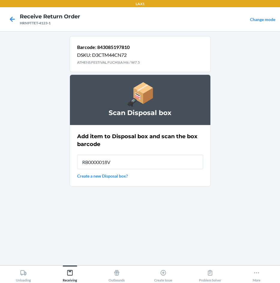
type input "RB0000018V5"
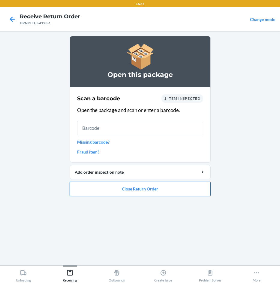
click at [157, 192] on button "Close Return Order" at bounding box center [140, 189] width 141 height 14
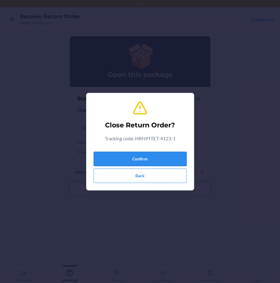
click at [167, 154] on button "Confirm" at bounding box center [140, 159] width 93 height 14
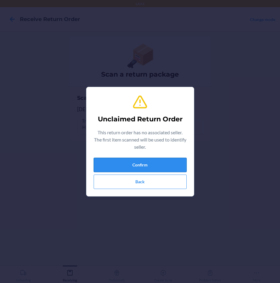
click at [160, 159] on button "Confirm" at bounding box center [140, 165] width 93 height 14
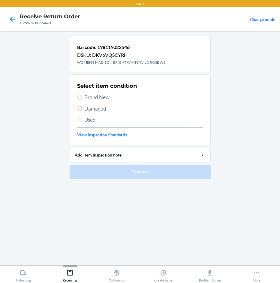
click at [89, 112] on span "Damaged" at bounding box center [143, 109] width 119 height 8
click at [82, 111] on input "Damaged" at bounding box center [79, 108] width 5 height 5
radio input "true"
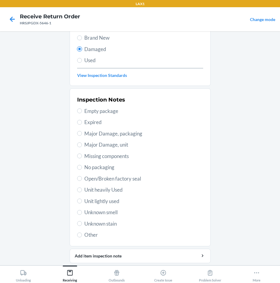
scroll to position [60, 0]
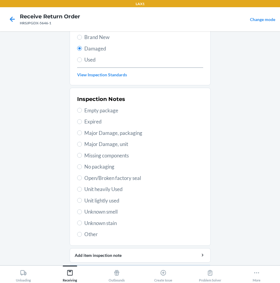
click at [115, 188] on span "Unit heavily Used" at bounding box center [143, 189] width 119 height 8
click at [82, 188] on input "Unit heavily Used" at bounding box center [79, 189] width 5 height 5
radio input "true"
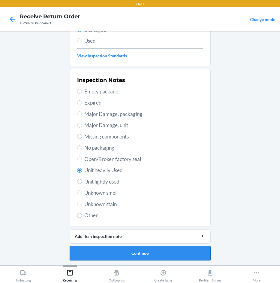
click at [151, 253] on button "Continue" at bounding box center [140, 253] width 141 height 14
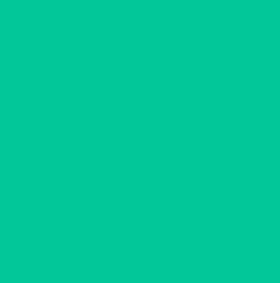
scroll to position [26, 0]
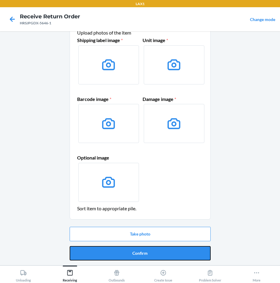
click at [151, 253] on button "Confirm" at bounding box center [140, 253] width 141 height 14
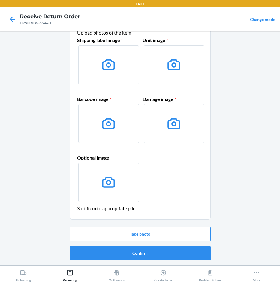
scroll to position [0, 0]
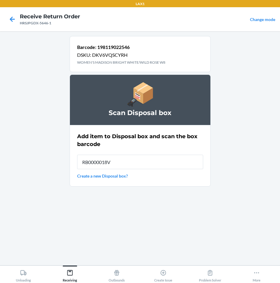
type input "RB0000018V5"
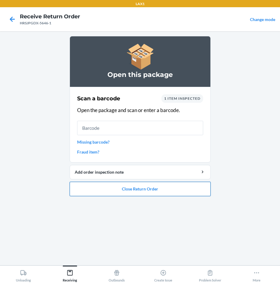
click at [158, 187] on button "Close Return Order" at bounding box center [140, 189] width 141 height 14
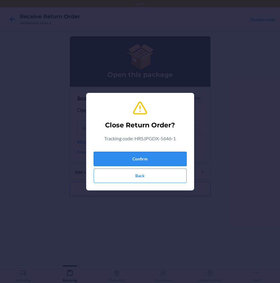
click at [173, 154] on button "Confirm" at bounding box center [140, 159] width 93 height 14
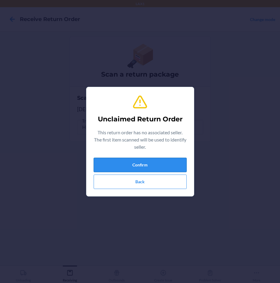
click at [176, 161] on button "Confirm" at bounding box center [140, 165] width 93 height 14
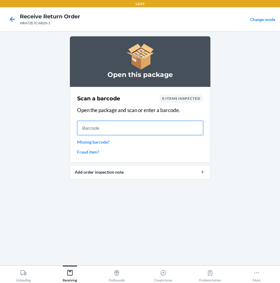
drag, startPoint x: 123, startPoint y: 134, endPoint x: 135, endPoint y: 130, distance: 12.6
click at [135, 130] on input "text" at bounding box center [140, 128] width 126 height 14
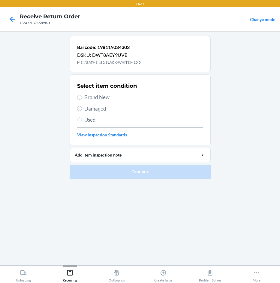
click at [90, 95] on span "Brand New" at bounding box center [143, 97] width 119 height 8
click at [82, 95] on input "Brand New" at bounding box center [79, 97] width 5 height 5
radio input "true"
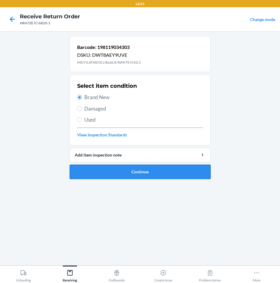
click at [147, 174] on button "Continue" at bounding box center [140, 171] width 141 height 14
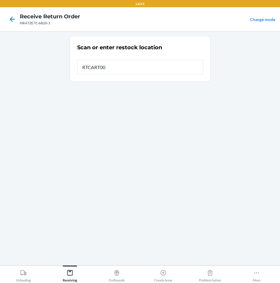
type input "RTCART005"
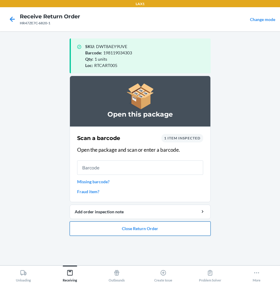
click at [178, 234] on button "Close Return Order" at bounding box center [140, 228] width 141 height 14
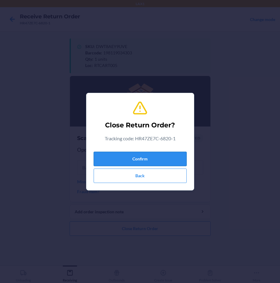
click at [173, 158] on button "Confirm" at bounding box center [140, 159] width 93 height 14
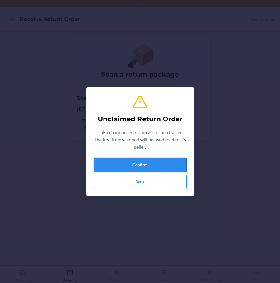
click at [172, 159] on button "Confirm" at bounding box center [140, 165] width 93 height 14
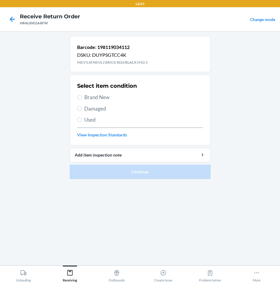
click at [90, 112] on div "Select item condition Brand New Damaged Used View Inspection Standards" at bounding box center [140, 109] width 126 height 59
click at [90, 106] on span "Damaged" at bounding box center [143, 109] width 119 height 8
click at [82, 106] on input "Damaged" at bounding box center [79, 108] width 5 height 5
radio input "true"
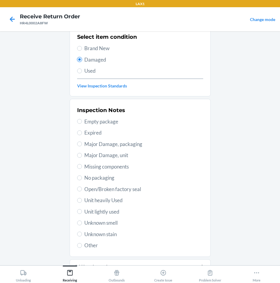
scroll to position [79, 0]
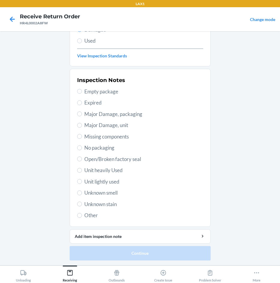
click at [102, 172] on span "Unit heavily Used" at bounding box center [143, 170] width 119 height 8
click at [82, 172] on input "Unit heavily Used" at bounding box center [79, 170] width 5 height 5
radio input "true"
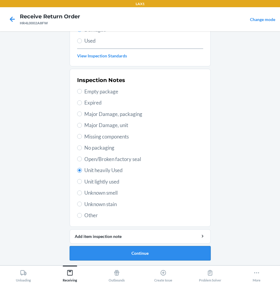
click at [144, 247] on button "Continue" at bounding box center [140, 253] width 141 height 14
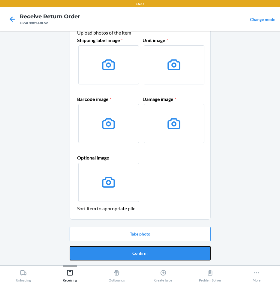
click at [144, 247] on button "Confirm" at bounding box center [140, 253] width 141 height 14
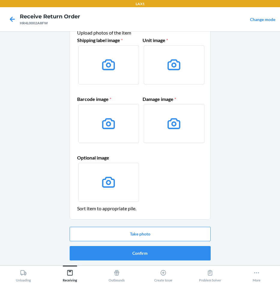
scroll to position [0, 0]
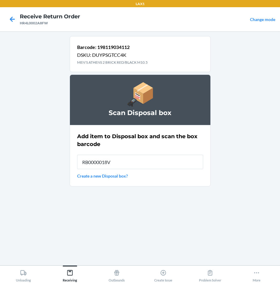
type input "RB0000018V5"
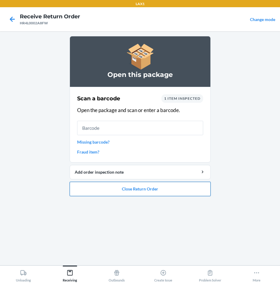
click at [167, 186] on button "Close Return Order" at bounding box center [140, 189] width 141 height 14
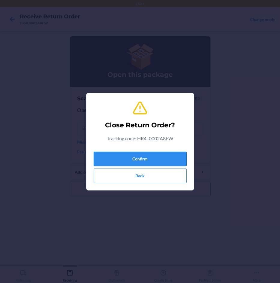
click at [163, 155] on button "Confirm" at bounding box center [140, 159] width 93 height 14
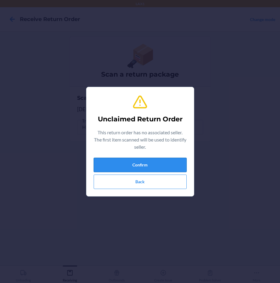
click at [172, 162] on button "Confirm" at bounding box center [140, 165] width 93 height 14
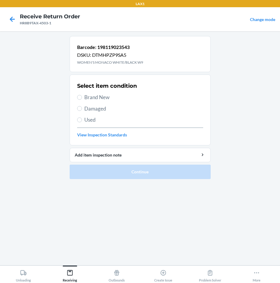
click at [87, 98] on span "Brand New" at bounding box center [143, 97] width 119 height 8
click at [82, 98] on input "Brand New" at bounding box center [79, 97] width 5 height 5
radio input "true"
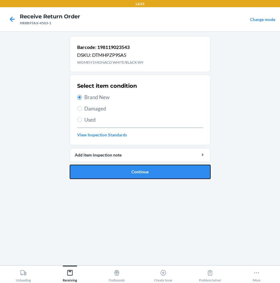
click at [141, 169] on button "Continue" at bounding box center [140, 171] width 141 height 14
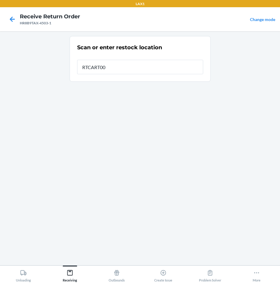
type input "RTCART005"
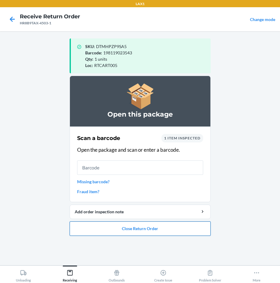
click at [159, 223] on button "Close Return Order" at bounding box center [140, 228] width 141 height 14
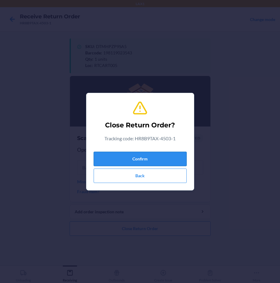
click at [163, 160] on button "Confirm" at bounding box center [140, 159] width 93 height 14
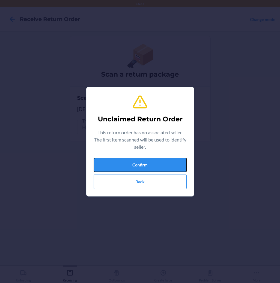
click at [163, 160] on button "Confirm" at bounding box center [140, 165] width 93 height 14
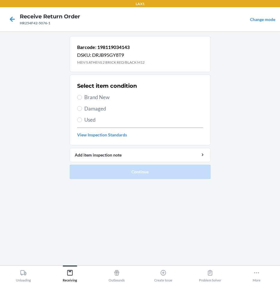
click at [106, 100] on span "Brand New" at bounding box center [143, 97] width 119 height 8
click at [82, 100] on input "Brand New" at bounding box center [79, 97] width 5 height 5
radio input "true"
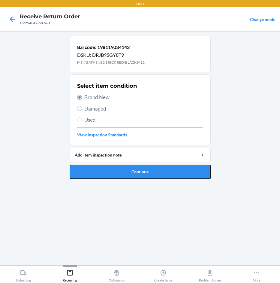
click at [178, 171] on button "Continue" at bounding box center [140, 171] width 141 height 14
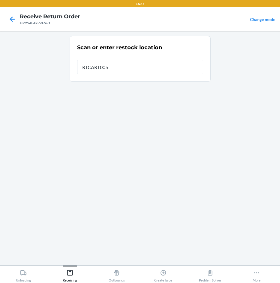
type input "RTCART005"
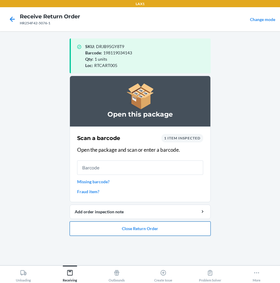
click at [144, 230] on button "Close Return Order" at bounding box center [140, 228] width 141 height 14
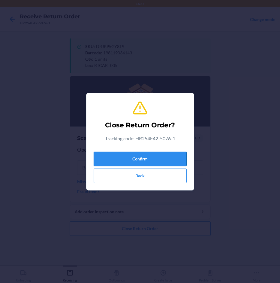
click at [170, 157] on button "Confirm" at bounding box center [140, 159] width 93 height 14
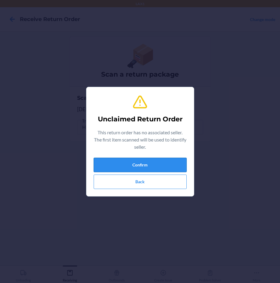
click at [170, 162] on button "Confirm" at bounding box center [140, 165] width 93 height 14
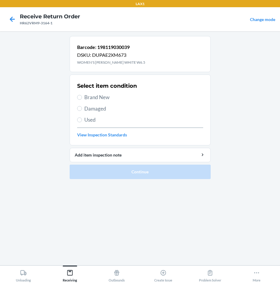
click at [94, 98] on span "Brand New" at bounding box center [143, 97] width 119 height 8
click at [82, 98] on input "Brand New" at bounding box center [79, 97] width 5 height 5
radio input "true"
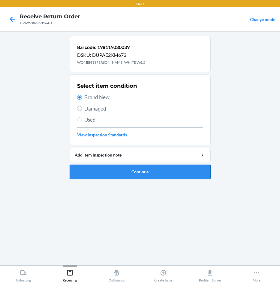
click at [196, 165] on button "Continue" at bounding box center [140, 171] width 141 height 14
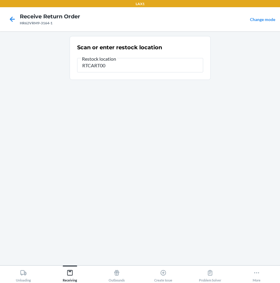
type input "RTCART005"
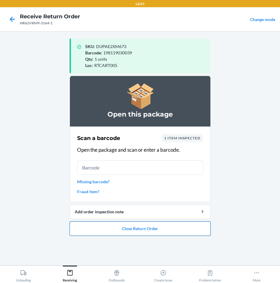
click at [140, 229] on button "Close Return Order" at bounding box center [140, 228] width 141 height 14
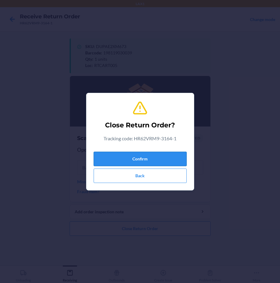
click at [161, 159] on button "Confirm" at bounding box center [140, 159] width 93 height 14
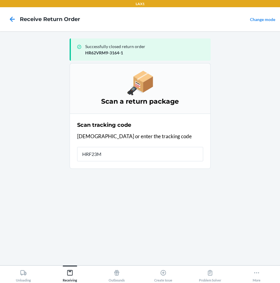
type input "HRF23MU"
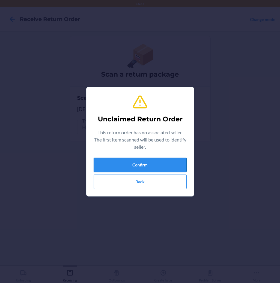
click at [149, 168] on button "Confirm" at bounding box center [140, 165] width 93 height 14
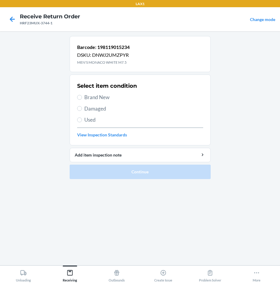
click at [91, 97] on span "Brand New" at bounding box center [143, 97] width 119 height 8
click at [82, 97] on input "Brand New" at bounding box center [79, 97] width 5 height 5
radio input "true"
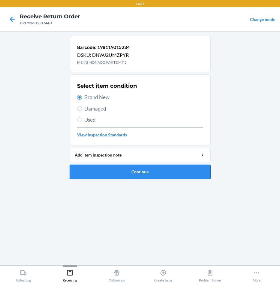
click at [181, 176] on button "Continue" at bounding box center [140, 171] width 141 height 14
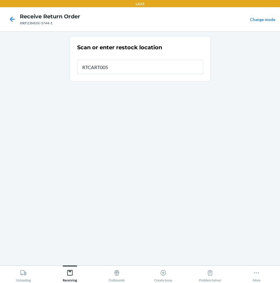
type input "RTCART005"
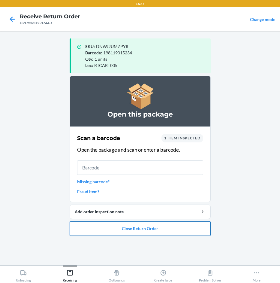
click at [173, 225] on button "Close Return Order" at bounding box center [140, 228] width 141 height 14
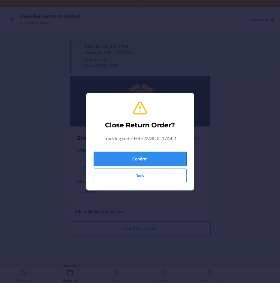
click at [173, 158] on button "Confirm" at bounding box center [140, 159] width 93 height 14
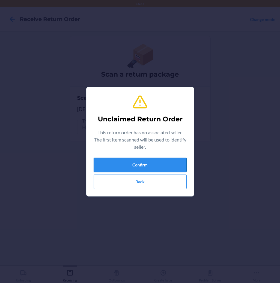
click at [170, 161] on button "Confirm" at bounding box center [140, 165] width 93 height 14
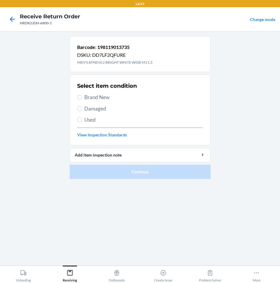
click at [103, 98] on span "Brand New" at bounding box center [143, 97] width 119 height 8
click at [82, 98] on input "Brand New" at bounding box center [79, 97] width 5 height 5
radio input "true"
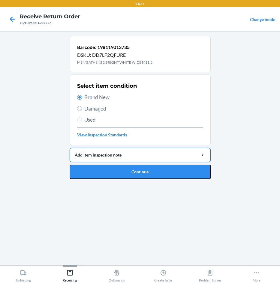
drag, startPoint x: 149, startPoint y: 165, endPoint x: 160, endPoint y: 160, distance: 12.8
click at [160, 160] on li "Barcode: 198119013735 DSKU: DD7LF2QFURE MEN'S ATHENS 2 BRIGHT WHITE WIDE M11.5 …" at bounding box center [140, 107] width 141 height 143
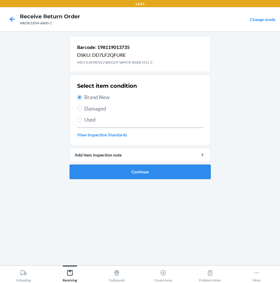
click at [190, 178] on button "Continue" at bounding box center [140, 171] width 141 height 14
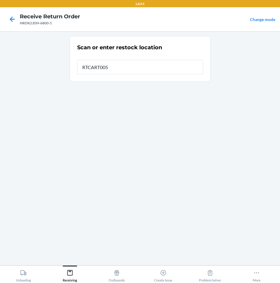
type input "RTCART005"
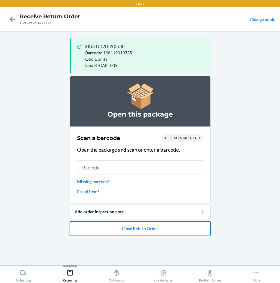
click at [156, 229] on button "Close Return Order" at bounding box center [140, 228] width 141 height 14
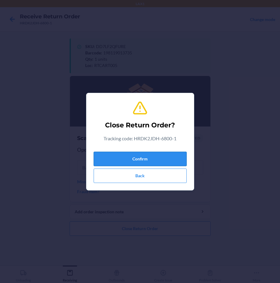
click at [150, 160] on button "Confirm" at bounding box center [140, 159] width 93 height 14
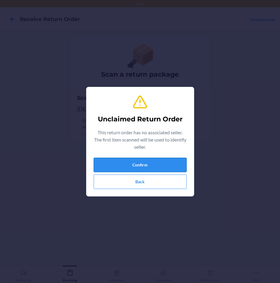
click at [141, 162] on button "Confirm" at bounding box center [140, 165] width 93 height 14
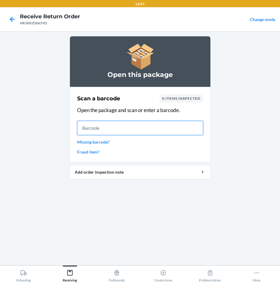
drag, startPoint x: 133, startPoint y: 129, endPoint x: 154, endPoint y: 125, distance: 21.8
click at [152, 125] on input "text" at bounding box center [140, 128] width 126 height 14
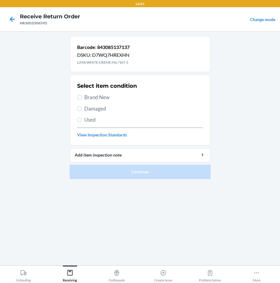
click at [103, 100] on span "Brand New" at bounding box center [143, 97] width 119 height 8
click at [82, 100] on input "Brand New" at bounding box center [79, 97] width 5 height 5
radio input "true"
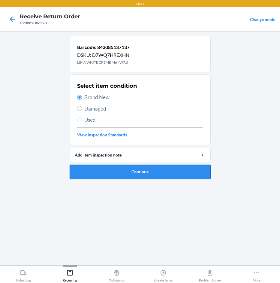
drag, startPoint x: 161, startPoint y: 170, endPoint x: 170, endPoint y: 169, distance: 9.1
click at [169, 169] on button "Continue" at bounding box center [140, 171] width 141 height 14
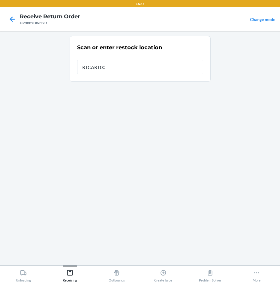
type input "RTCART005"
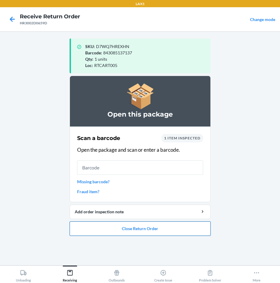
click at [153, 229] on button "Close Return Order" at bounding box center [140, 228] width 141 height 14
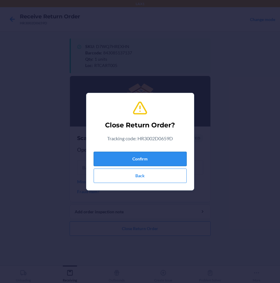
click at [167, 155] on button "Confirm" at bounding box center [140, 159] width 93 height 14
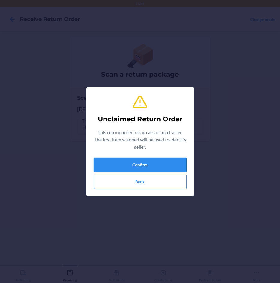
click at [163, 161] on button "Confirm" at bounding box center [140, 165] width 93 height 14
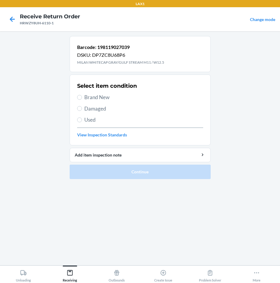
click at [105, 109] on span "Damaged" at bounding box center [143, 109] width 119 height 8
click at [82, 109] on input "Damaged" at bounding box center [79, 108] width 5 height 5
radio input "true"
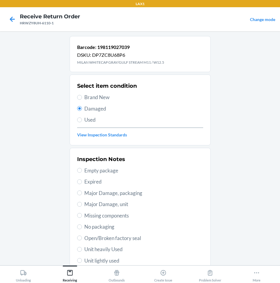
click at [107, 249] on span "Unit heavily Used" at bounding box center [143, 249] width 119 height 8
click at [82, 249] on input "Unit heavily Used" at bounding box center [79, 249] width 5 height 5
radio input "true"
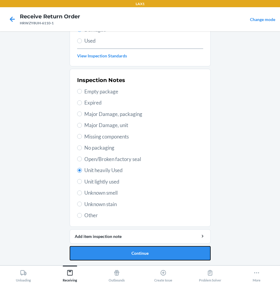
click at [107, 249] on button "Continue" at bounding box center [140, 253] width 141 height 14
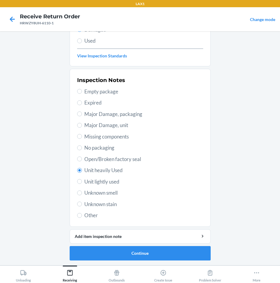
scroll to position [26, 0]
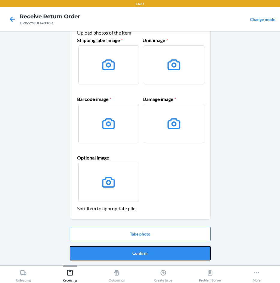
click at [107, 249] on button "Confirm" at bounding box center [140, 253] width 141 height 14
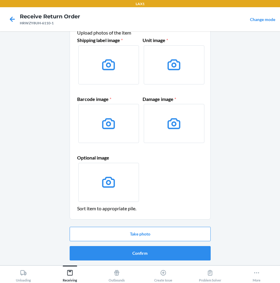
scroll to position [0, 0]
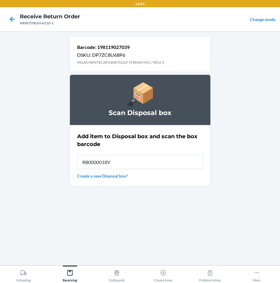
type input "RB0000018V5"
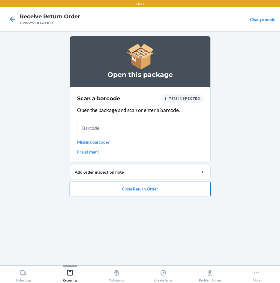
click at [176, 190] on button "Close Return Order" at bounding box center [140, 189] width 141 height 14
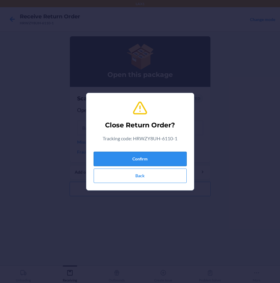
click at [170, 160] on button "Confirm" at bounding box center [140, 159] width 93 height 14
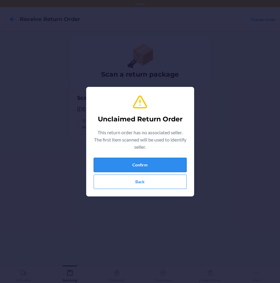
click at [168, 167] on button "Confirm" at bounding box center [140, 165] width 93 height 14
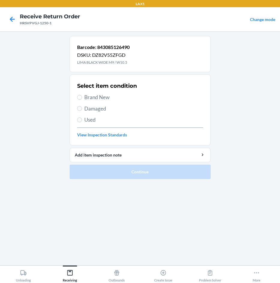
click at [101, 94] on span "Brand New" at bounding box center [143, 97] width 119 height 8
click at [82, 95] on input "Brand New" at bounding box center [79, 97] width 5 height 5
radio input "true"
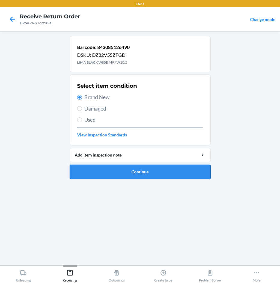
click at [158, 173] on button "Continue" at bounding box center [140, 171] width 141 height 14
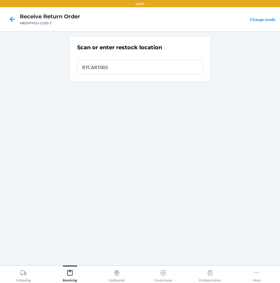
type input "RTCART005"
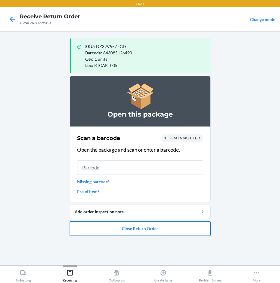
click at [156, 225] on button "Close Return Order" at bounding box center [140, 228] width 141 height 14
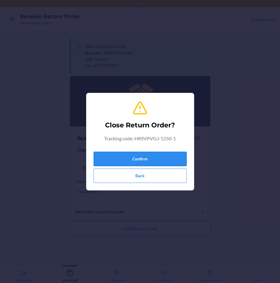
click at [168, 156] on button "Confirm" at bounding box center [140, 159] width 93 height 14
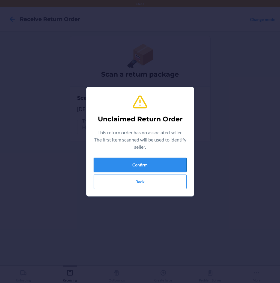
click at [167, 164] on button "Confirm" at bounding box center [140, 165] width 93 height 14
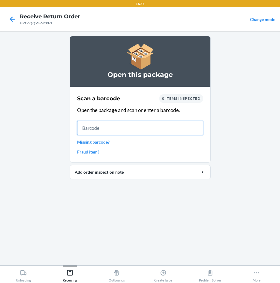
click at [141, 128] on input "text" at bounding box center [140, 128] width 126 height 14
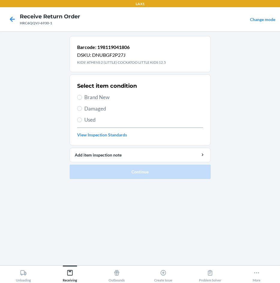
drag, startPoint x: 101, startPoint y: 97, endPoint x: 104, endPoint y: 99, distance: 3.4
click at [99, 98] on span "Brand New" at bounding box center [143, 97] width 119 height 8
click at [79, 99] on input "Brand New" at bounding box center [79, 97] width 5 height 5
radio input "true"
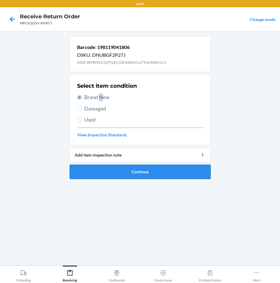
click at [117, 169] on button "Continue" at bounding box center [140, 171] width 141 height 14
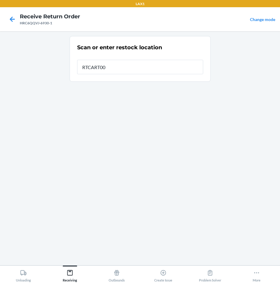
type input "RTCART005"
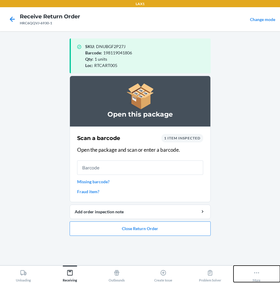
click at [261, 272] on div "More" at bounding box center [257, 274] width 8 height 15
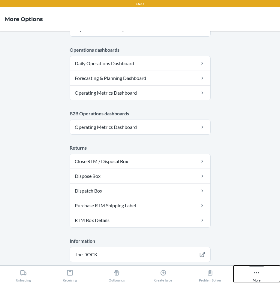
scroll to position [309, 0]
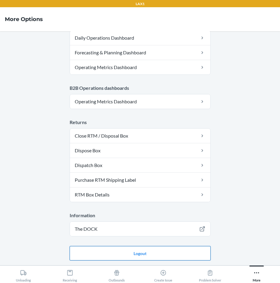
click at [199, 255] on button "Logout" at bounding box center [140, 253] width 141 height 14
